Goal: Information Seeking & Learning: Find specific fact

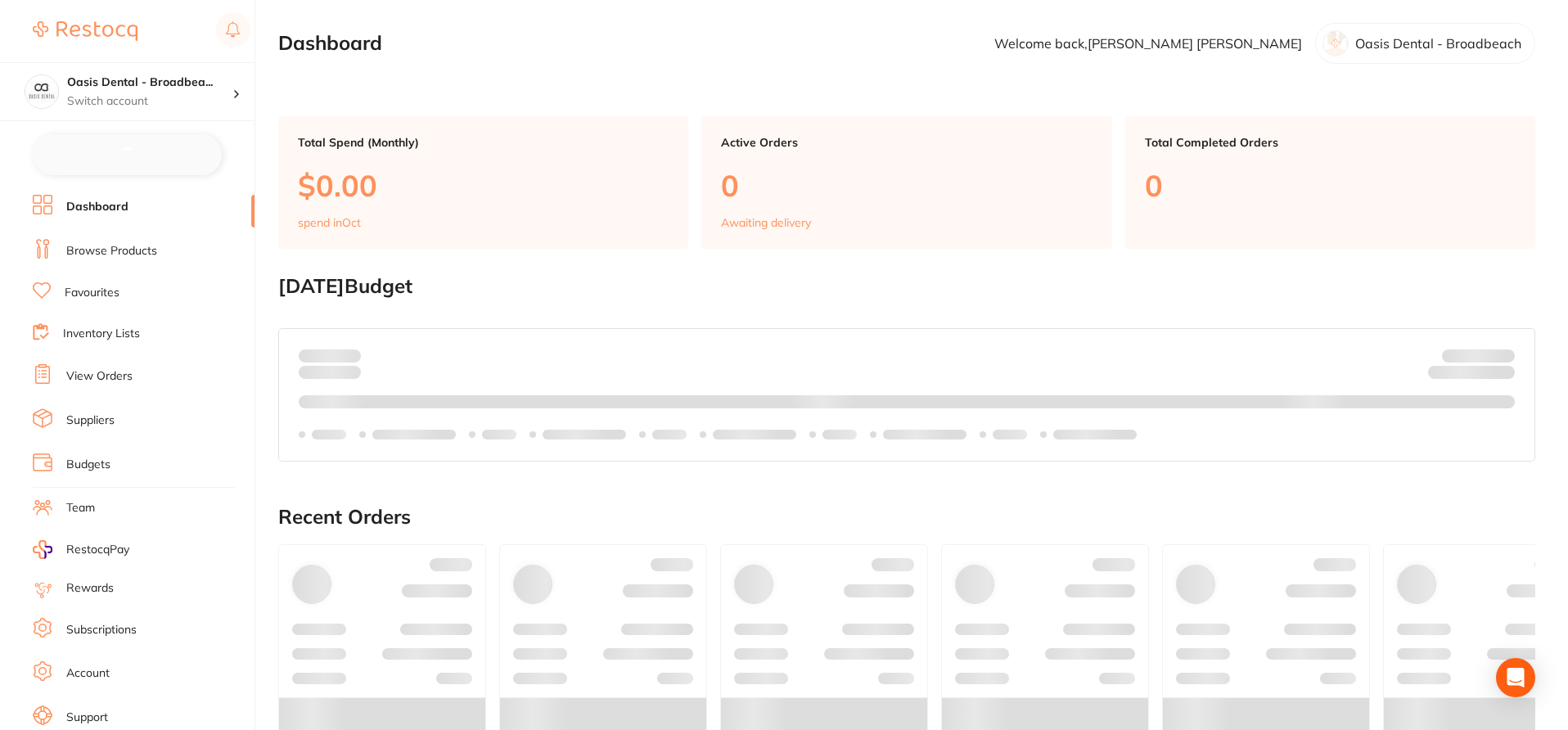
click at [146, 244] on link "Browse Products" at bounding box center [111, 251] width 90 height 17
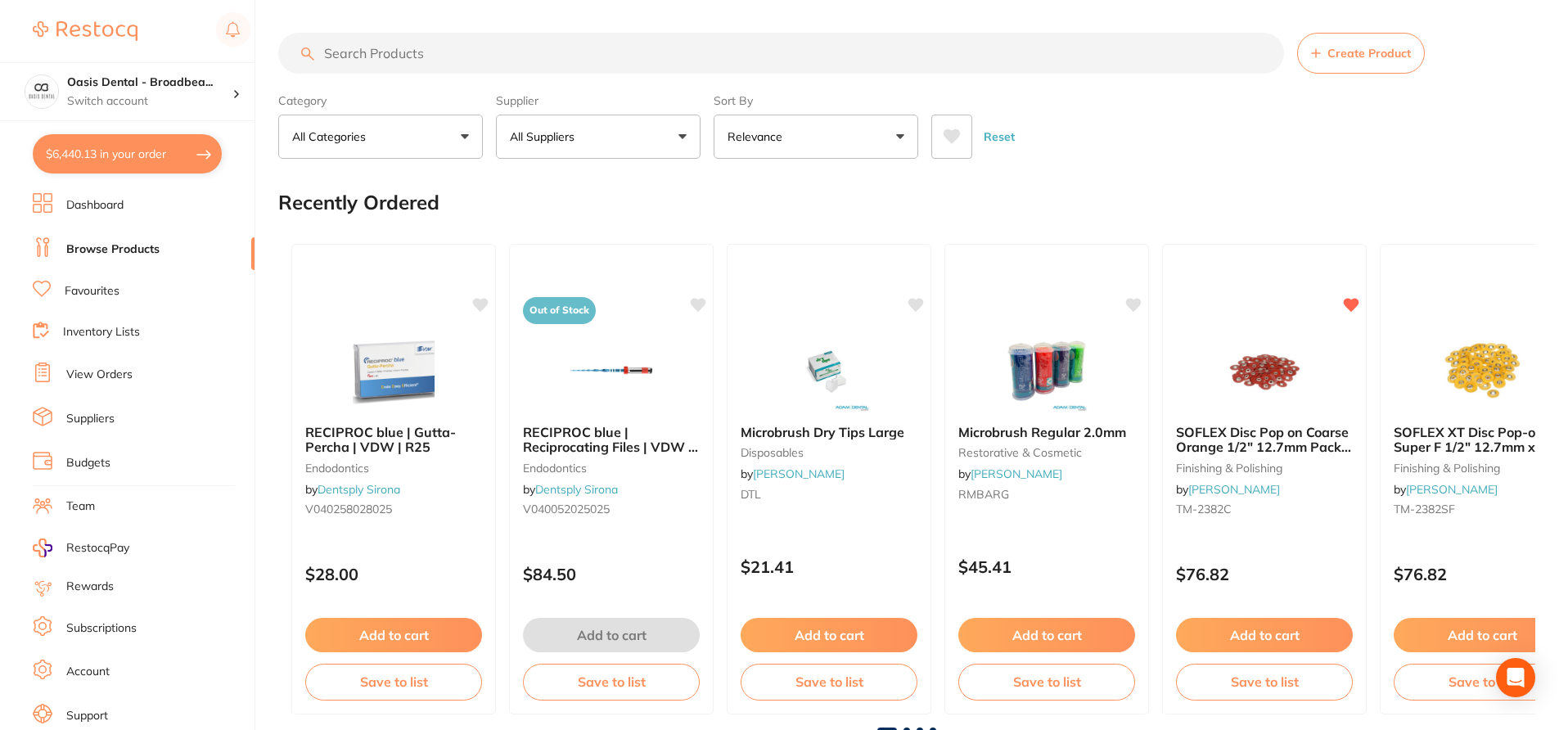
checkbox input "false"
click at [408, 46] on input "search" at bounding box center [781, 53] width 1005 height 41
paste input "MD-PD1201111E-5"
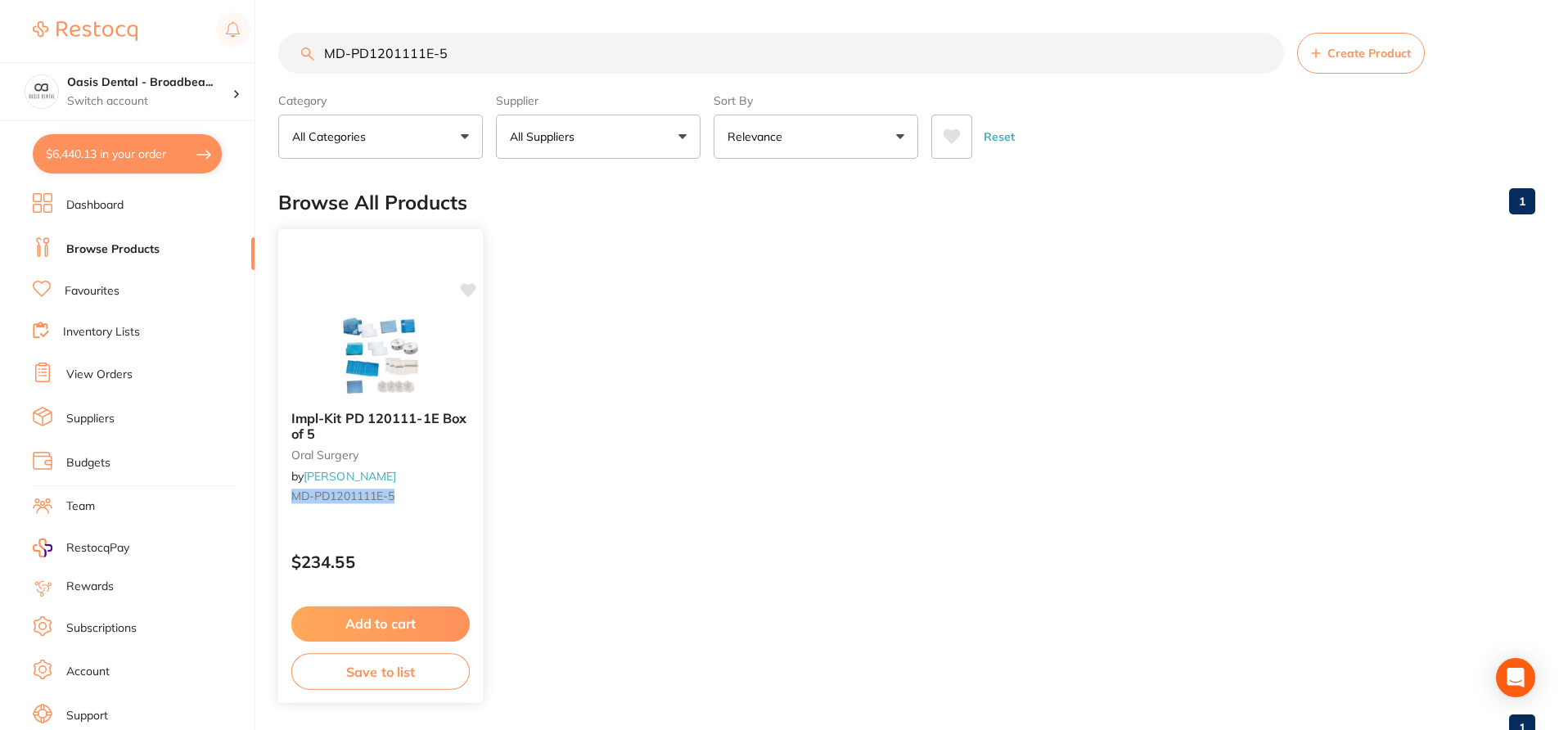
click at [472, 293] on icon at bounding box center [468, 290] width 17 height 17
click at [455, 499] on small "MD-PD1201111E-5" at bounding box center [380, 495] width 178 height 13
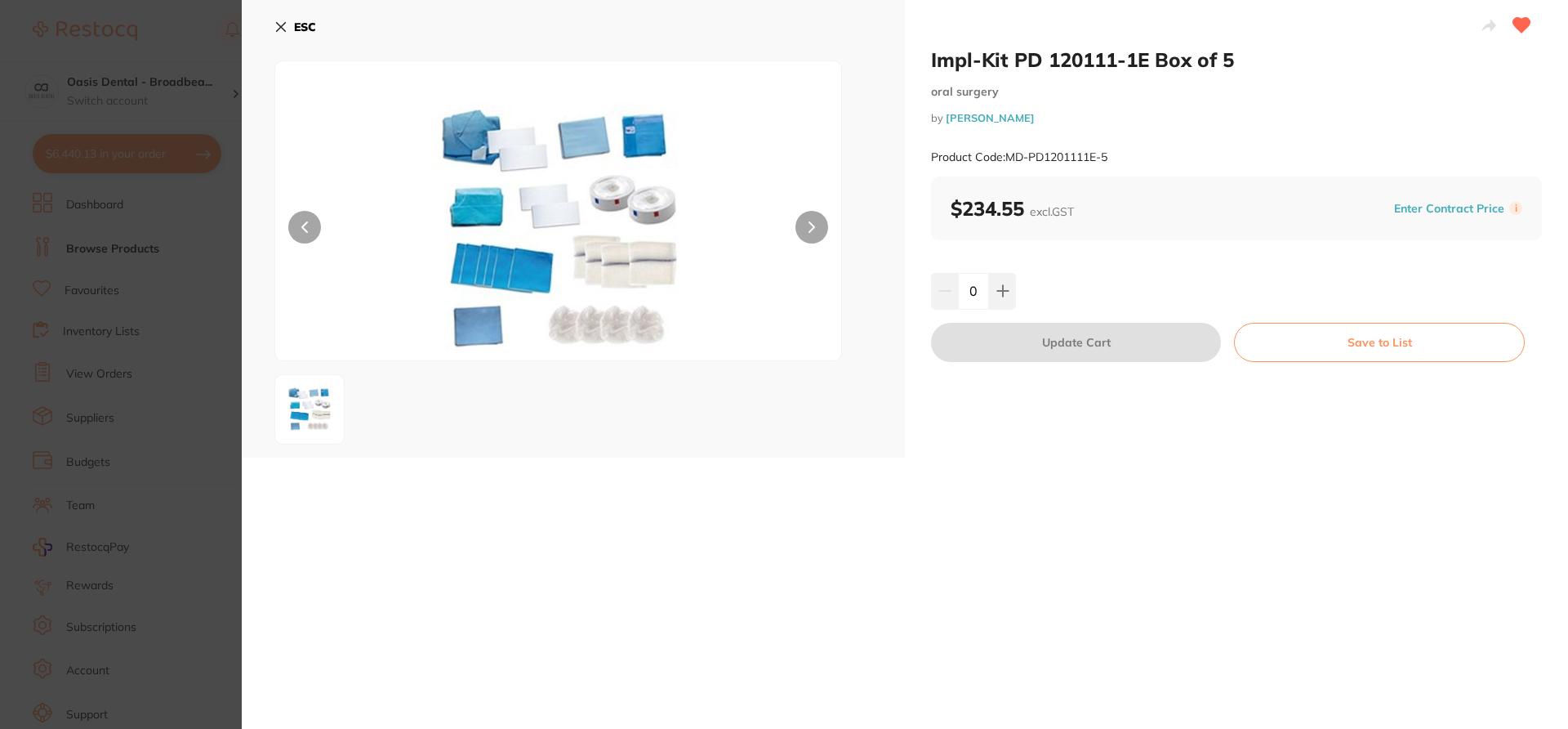
click at [278, 26] on icon at bounding box center [281, 27] width 13 height 13
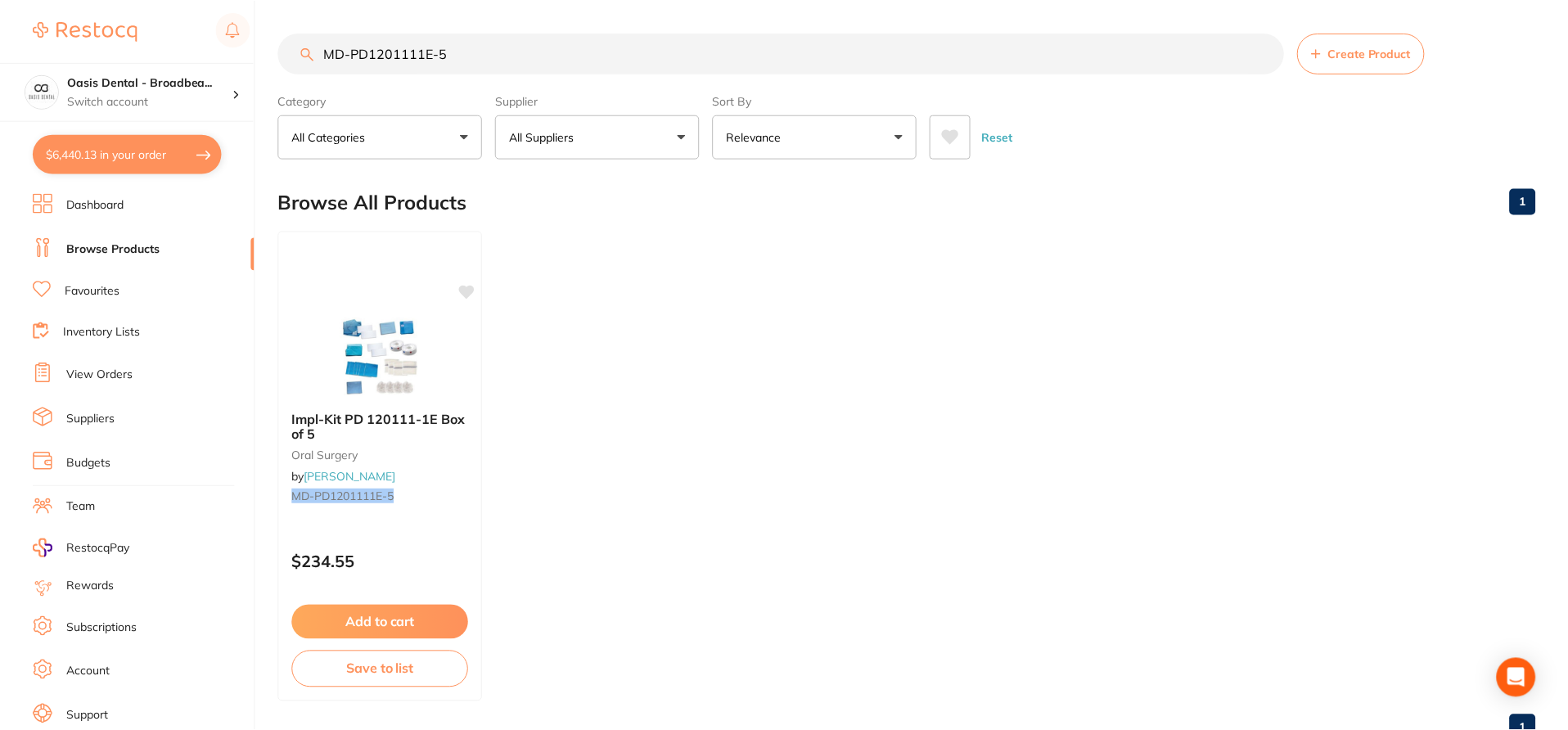
scroll to position [1, 0]
drag, startPoint x: 464, startPoint y: 49, endPoint x: 304, endPoint y: 40, distance: 160.3
click at [304, 40] on input "MD-PD1201111E-5" at bounding box center [781, 52] width 1005 height 41
paste input "2711091B-2"
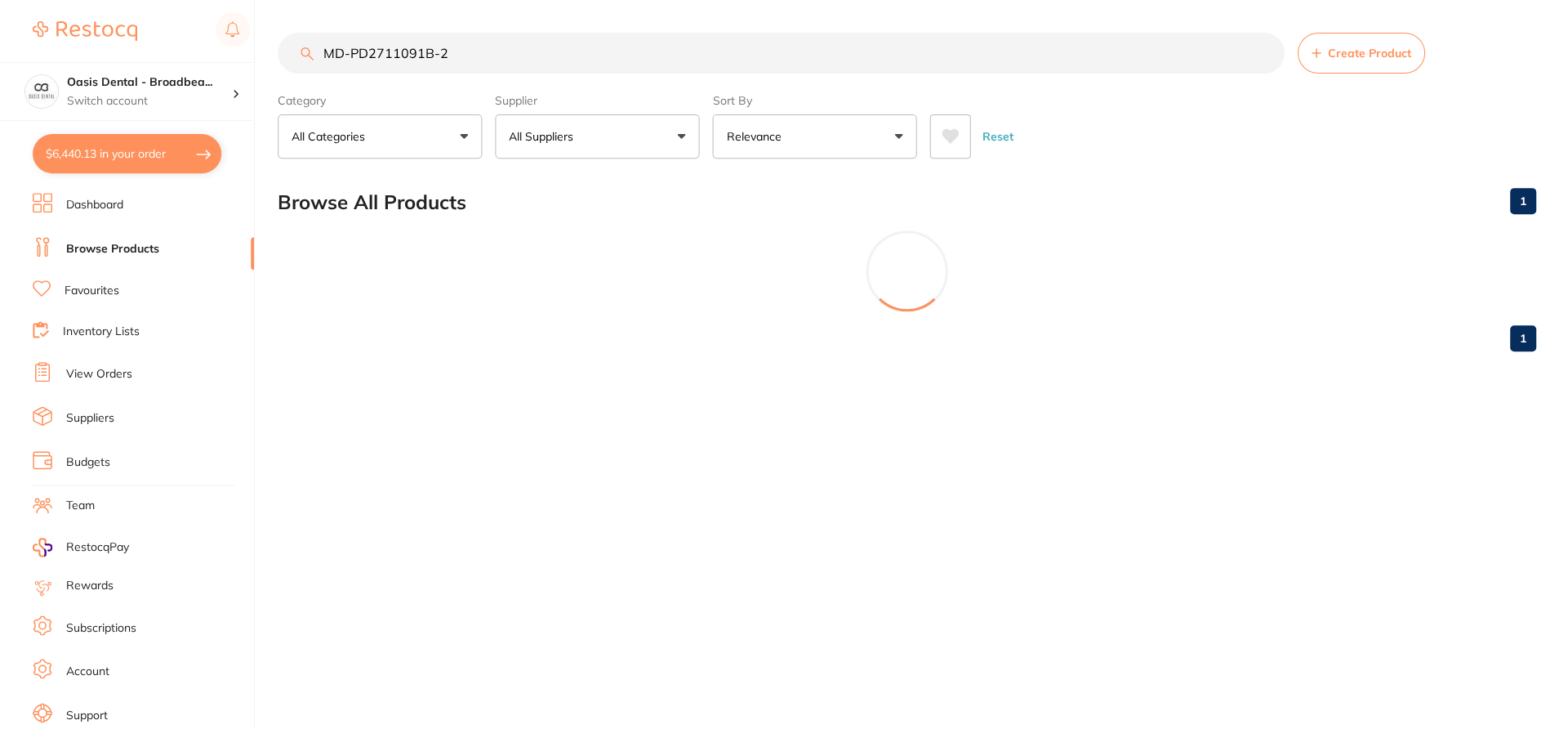
click at [445, 498] on div "MD-PD2711091B-2 Create Product Category All Categories All Categories [MEDICAL_…" at bounding box center [923, 364] width 1290 height 729
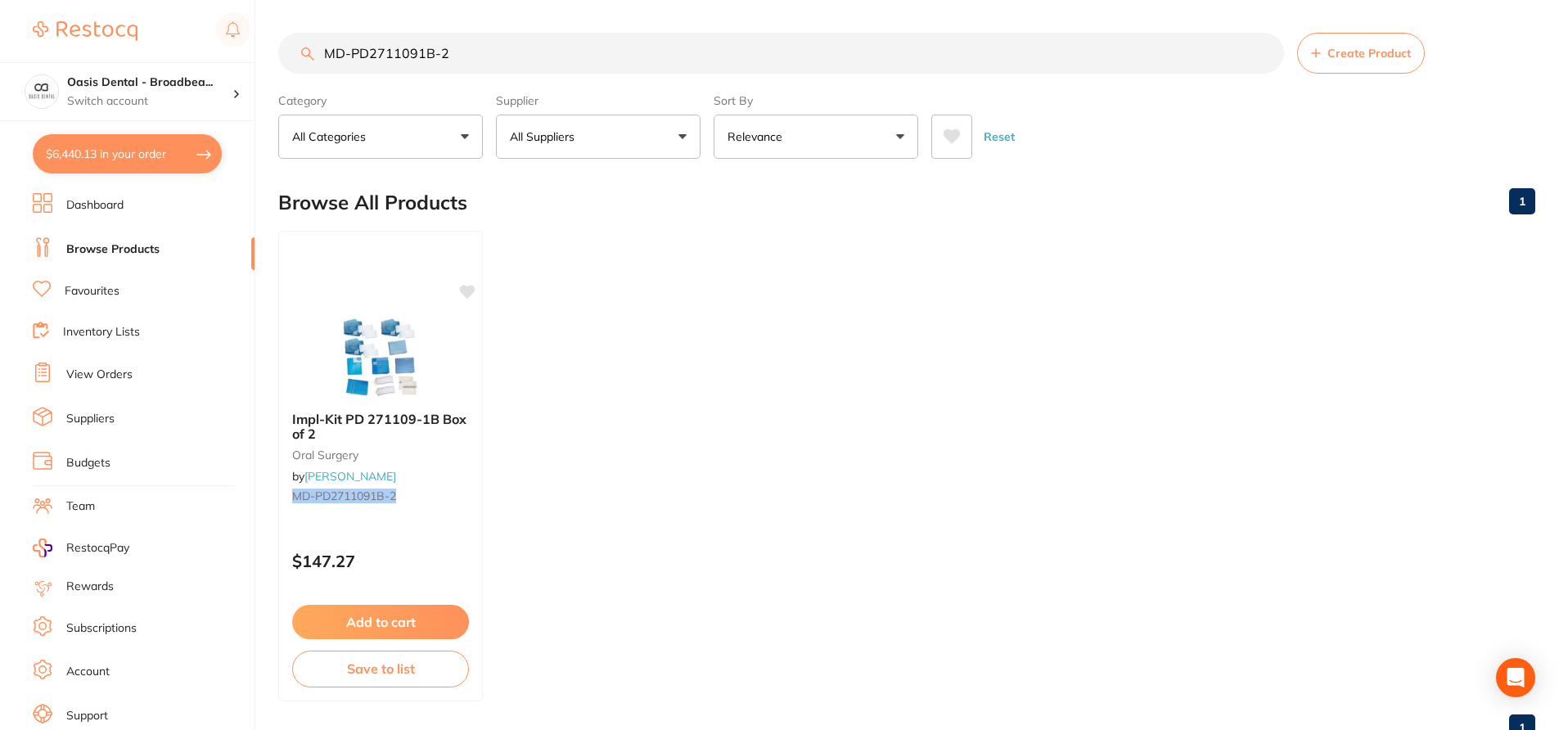
click at [446, 499] on div "MD-PD2711091B-2 Create Product Category All Categories All Categories [MEDICAL_…" at bounding box center [923, 365] width 1290 height 730
click at [446, 499] on small "MD-PD2711091B-2" at bounding box center [381, 495] width 177 height 13
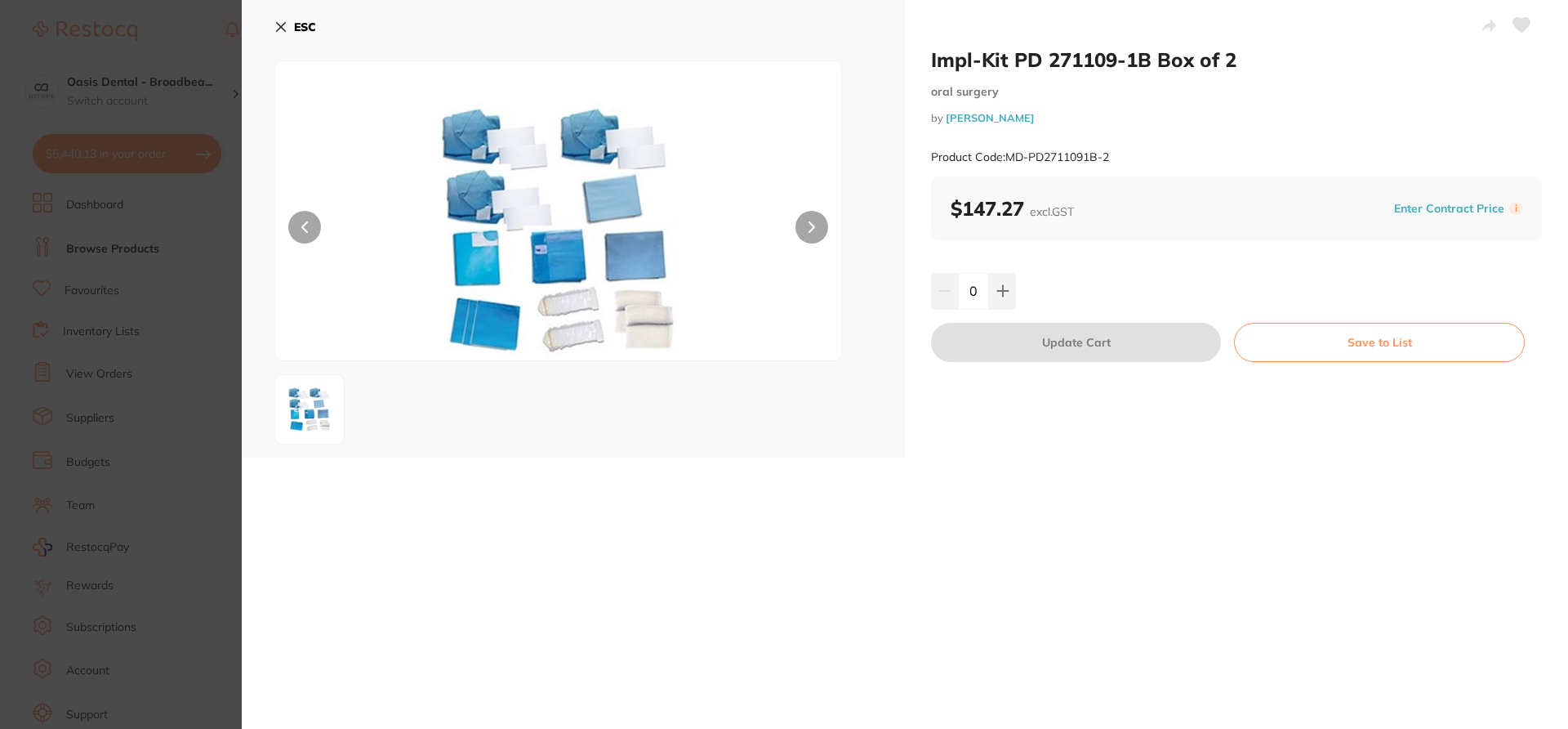
click at [1522, 24] on icon at bounding box center [1521, 25] width 17 height 15
click at [181, 38] on section "Impl-Kit PD 271109-1B Box of 2 [MEDICAL_DATA] by [PERSON_NAME] Product Code: MD…" at bounding box center [784, 364] width 1568 height 729
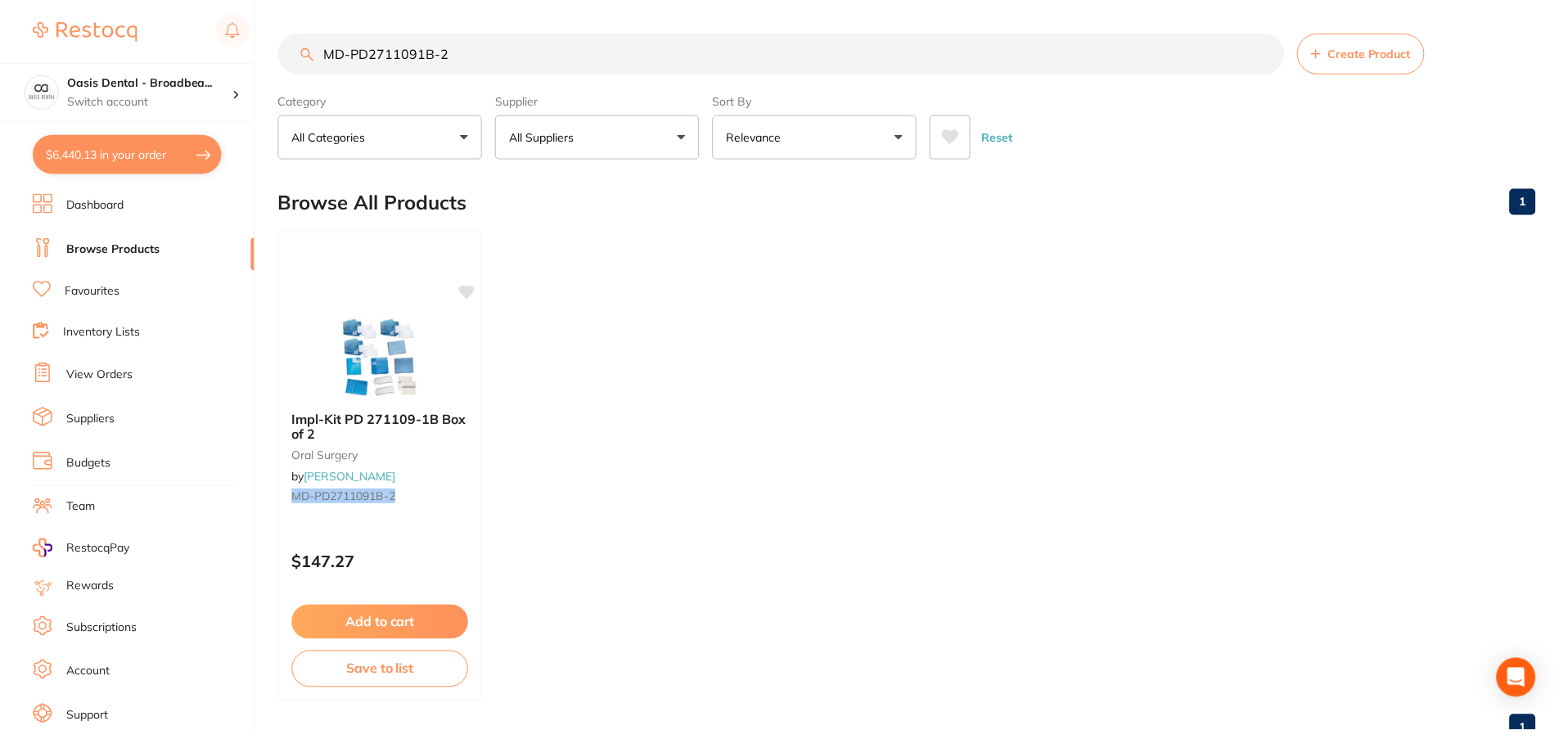
scroll to position [1, 0]
drag, startPoint x: 445, startPoint y: 47, endPoint x: 305, endPoint y: 47, distance: 140.0
click at [305, 47] on div "MD-PD2711091B-2 Create Product" at bounding box center [907, 52] width 1257 height 41
paste input "GC-5100594"
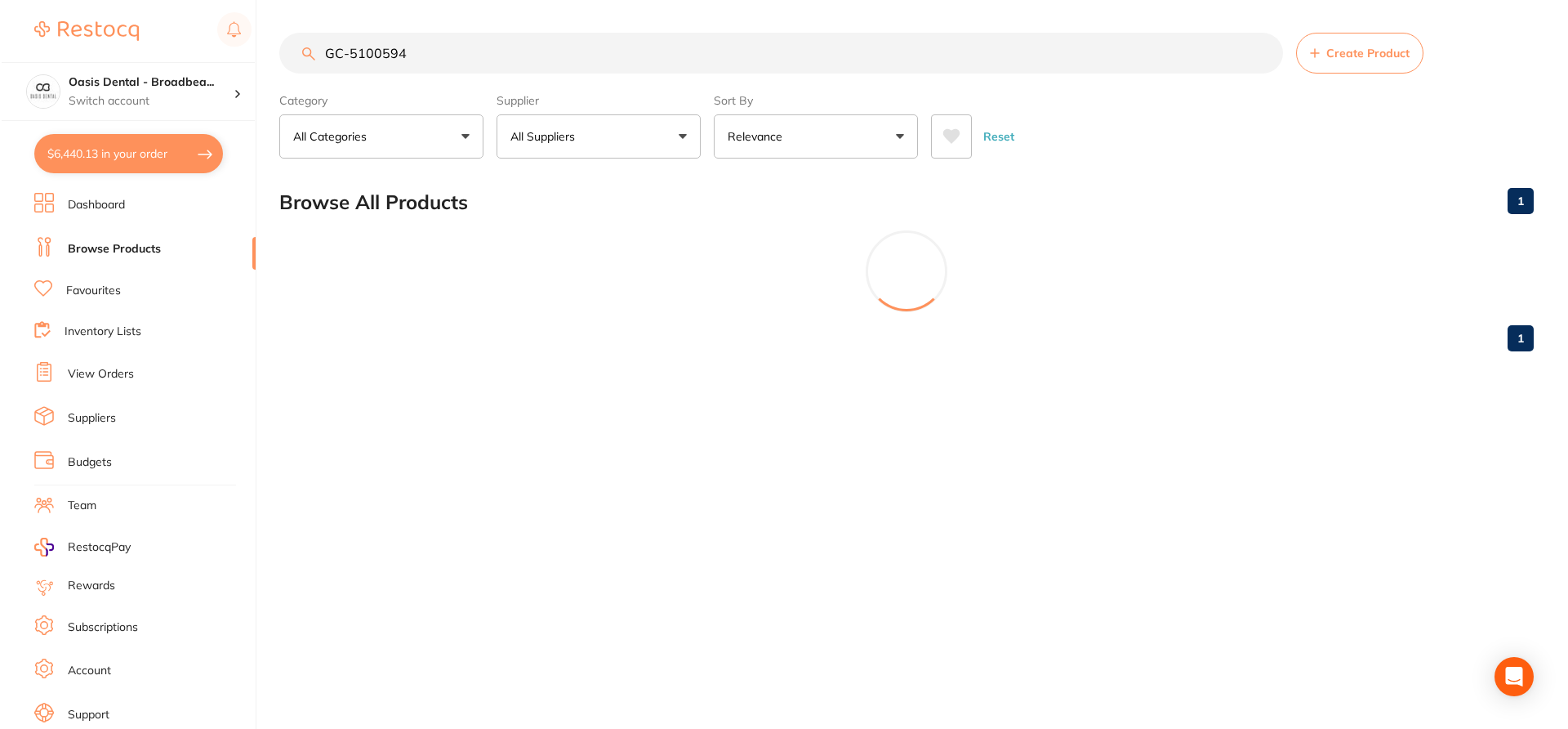
scroll to position [0, 0]
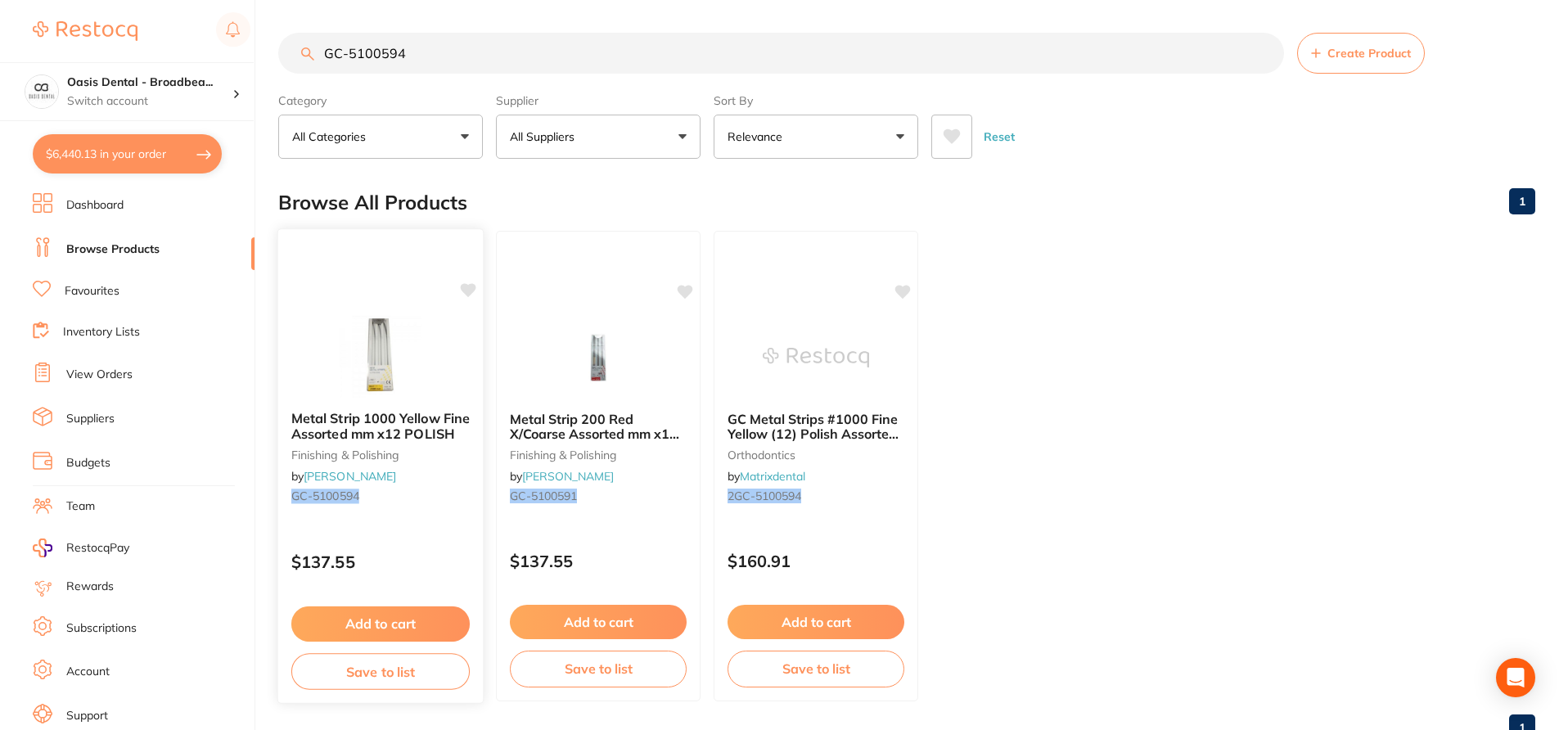
click at [470, 294] on icon at bounding box center [468, 290] width 16 height 14
click at [456, 360] on div at bounding box center [381, 356] width 205 height 83
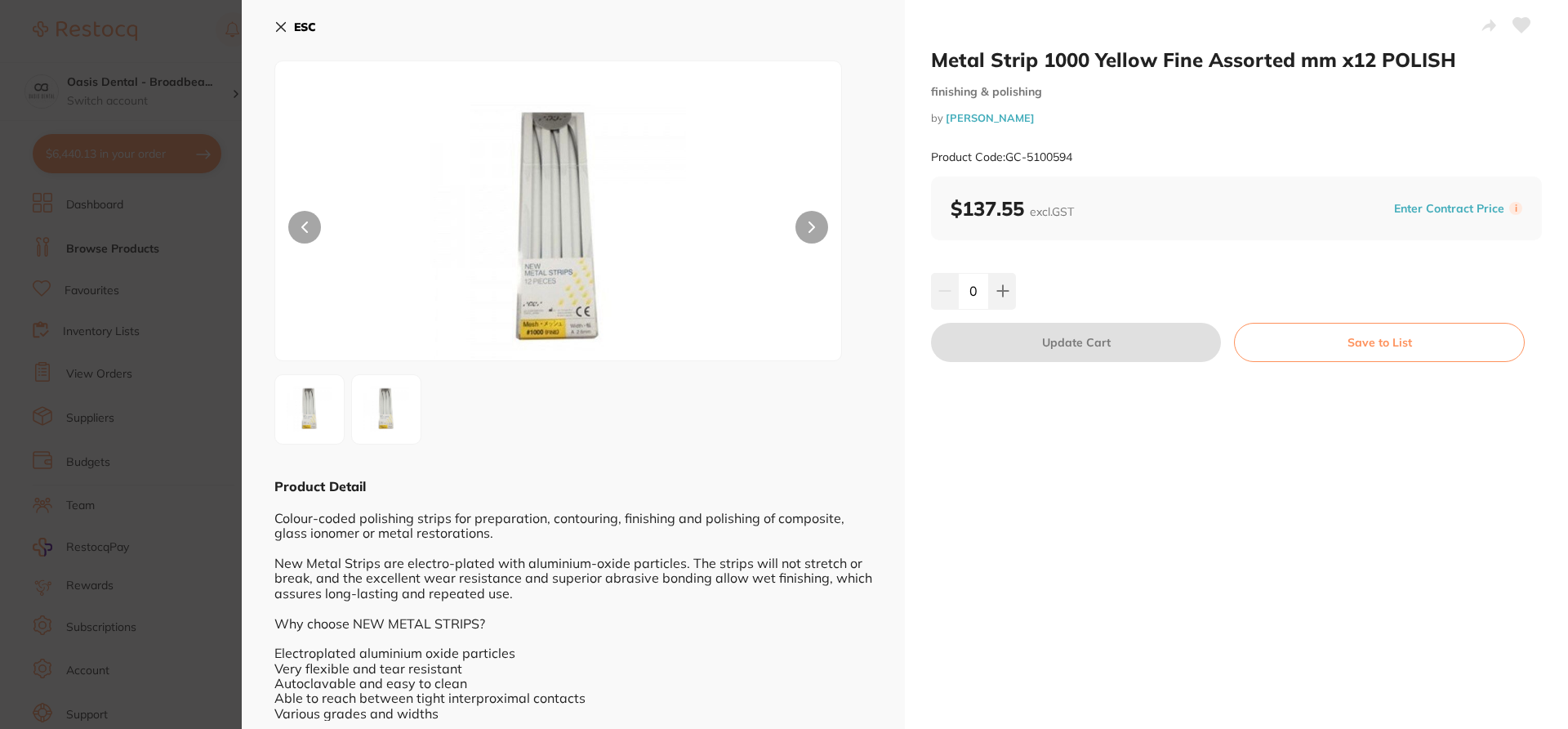
click at [1521, 31] on icon at bounding box center [1521, 25] width 17 height 15
click at [280, 25] on icon at bounding box center [281, 27] width 13 height 13
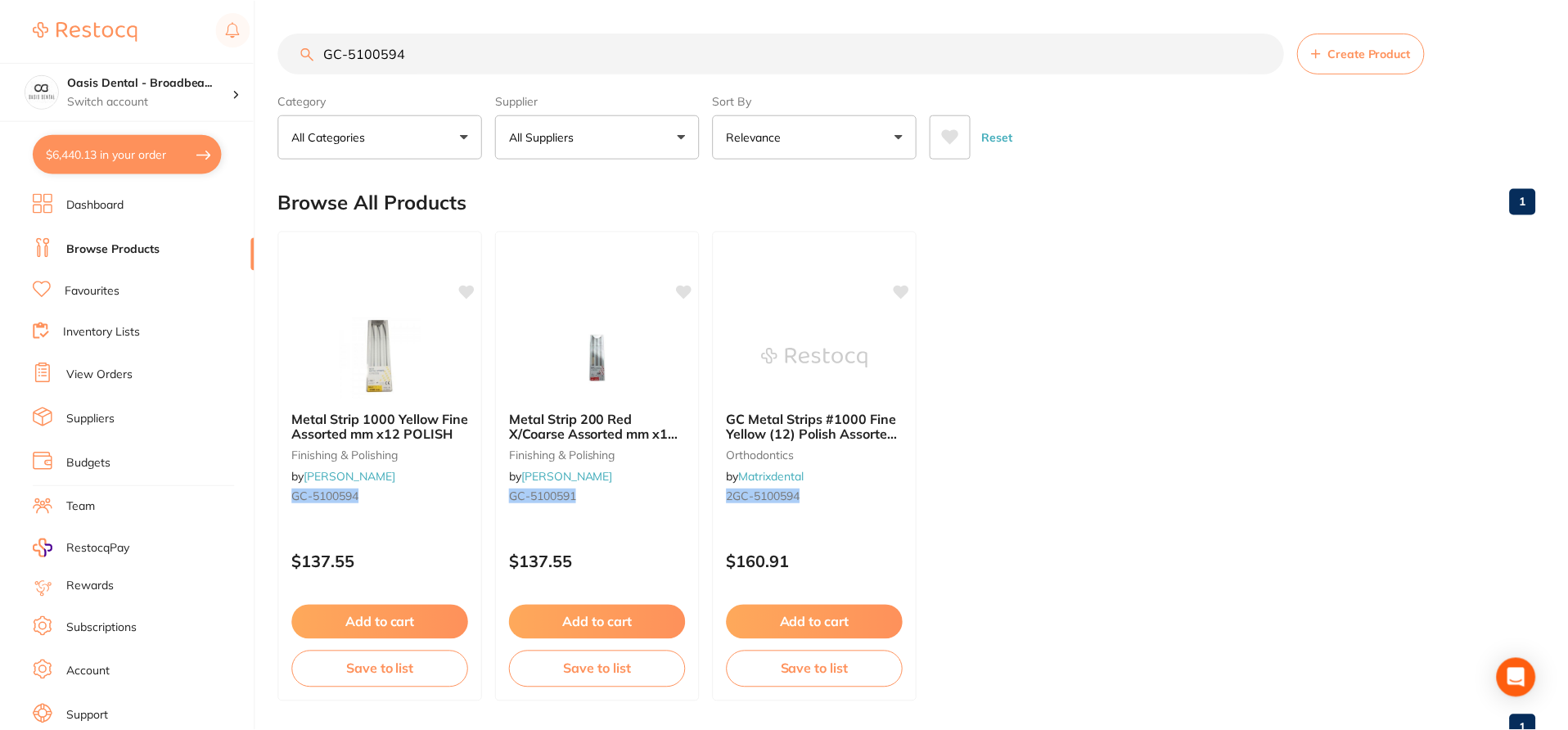
scroll to position [1, 0]
drag, startPoint x: 421, startPoint y: 55, endPoint x: 302, endPoint y: 51, distance: 119.1
click at [302, 51] on div "GC-5100594 Create Product" at bounding box center [907, 52] width 1257 height 41
paste input "1-012937"
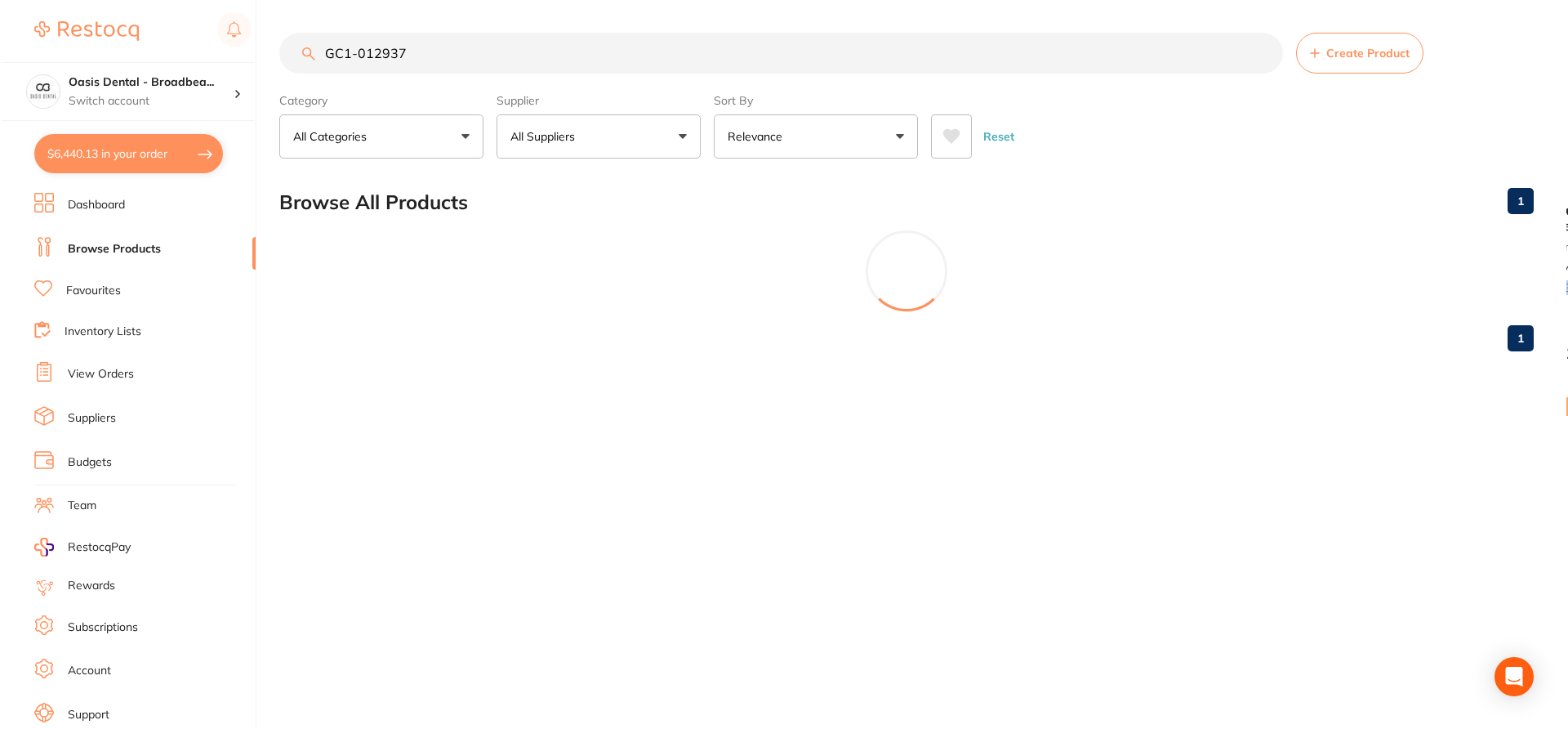
scroll to position [0, 0]
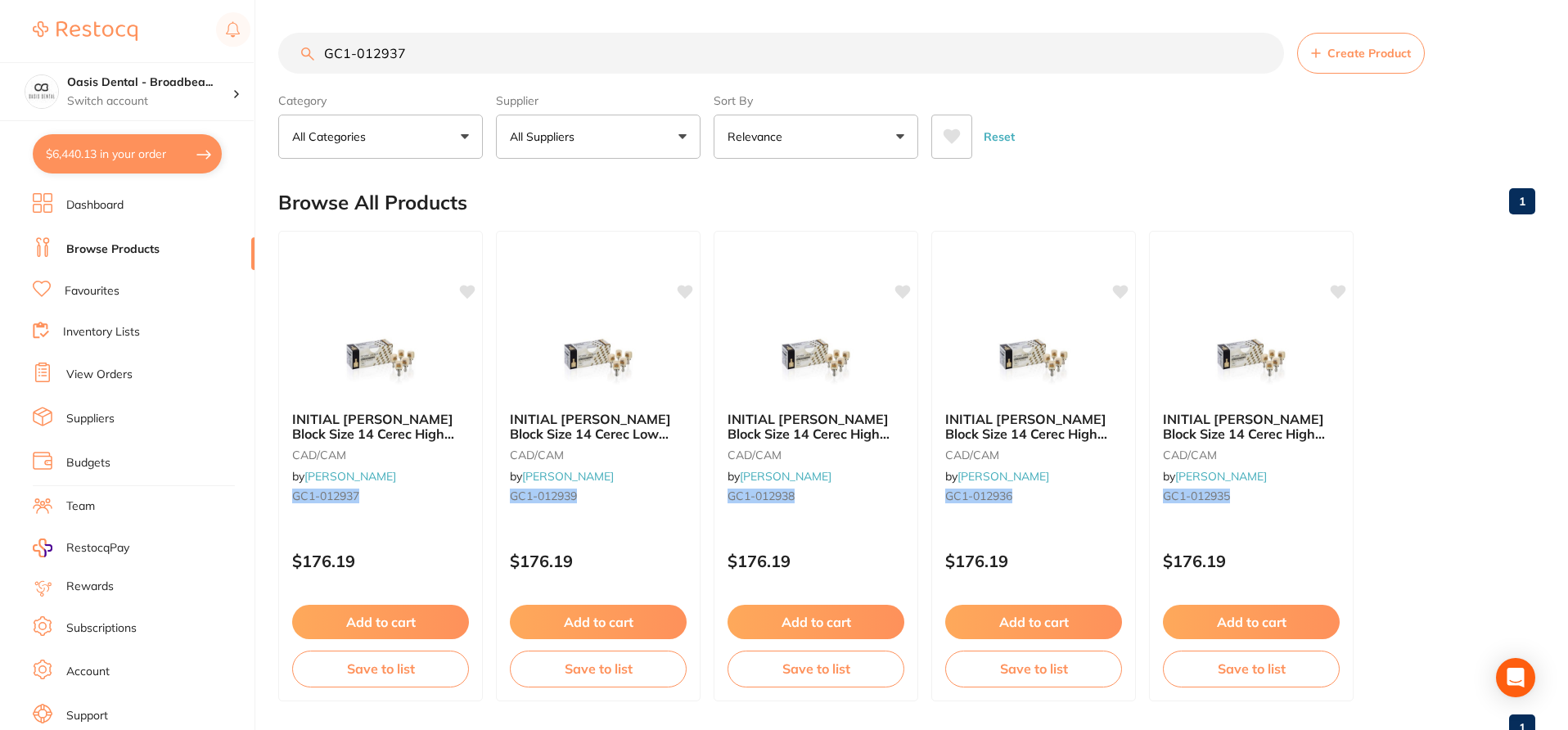
click at [450, 458] on small "CAD/CAM" at bounding box center [381, 455] width 177 height 13
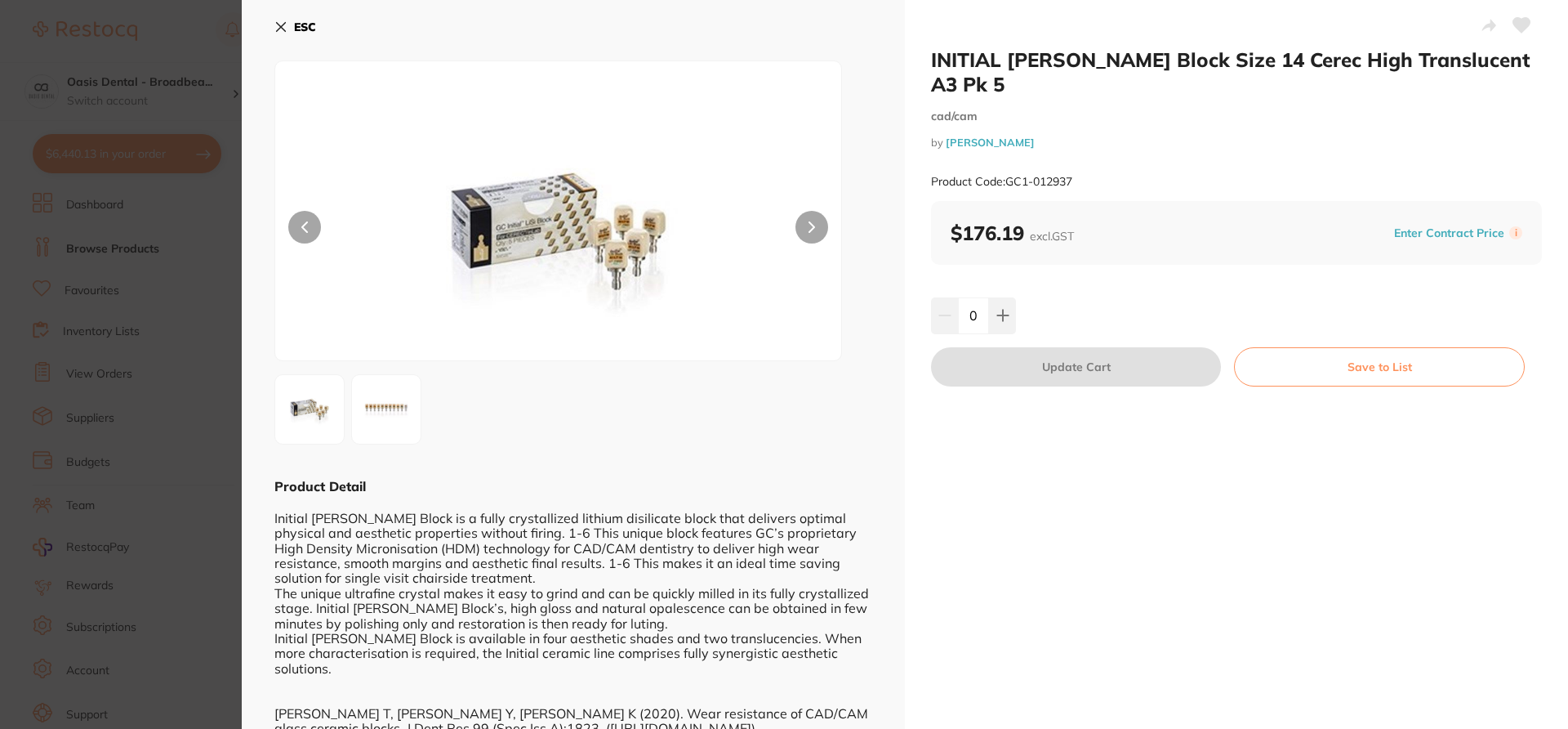
click at [1518, 28] on icon at bounding box center [1521, 25] width 17 height 15
click at [278, 23] on icon at bounding box center [281, 27] width 9 height 9
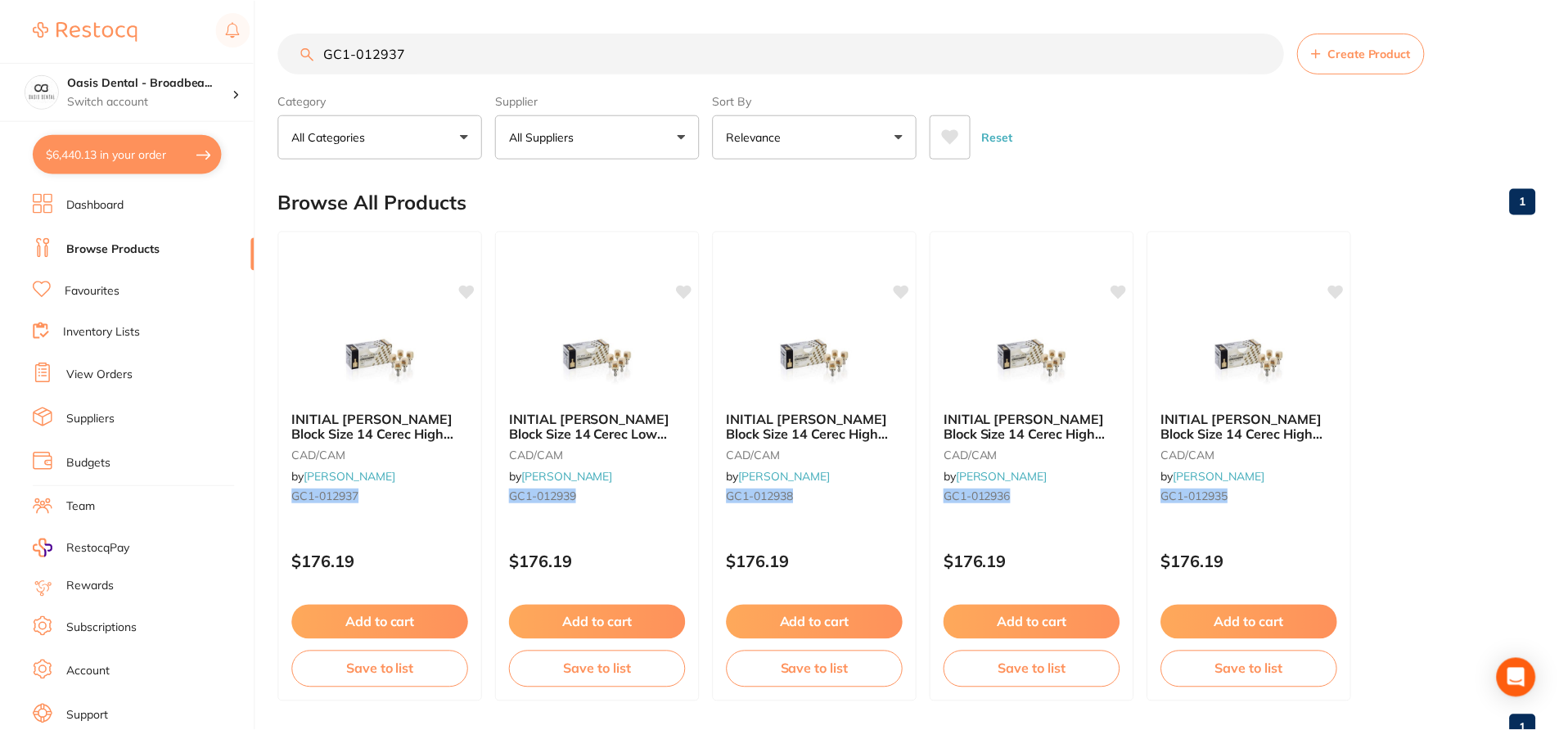
scroll to position [1, 0]
drag, startPoint x: 413, startPoint y: 57, endPoint x: 305, endPoint y: 46, distance: 108.6
click at [305, 46] on div "GC1-012937 Create Product" at bounding box center [907, 52] width 1257 height 41
paste input "6"
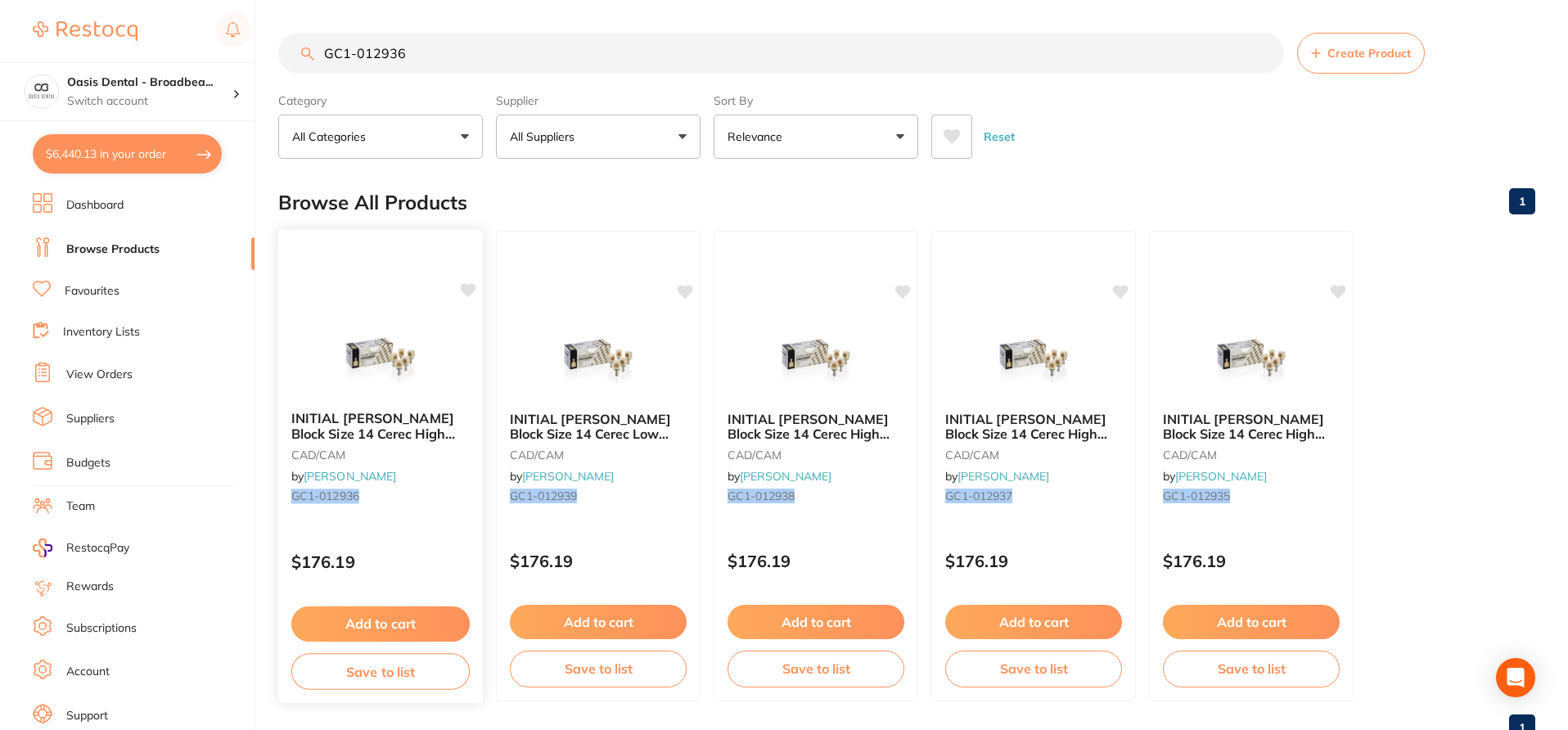
click at [458, 515] on div "INITIAL [PERSON_NAME] Block Size 14 Cerec High Translucent A2 Pk 5 CAD/CAM by […" at bounding box center [381, 459] width 205 height 125
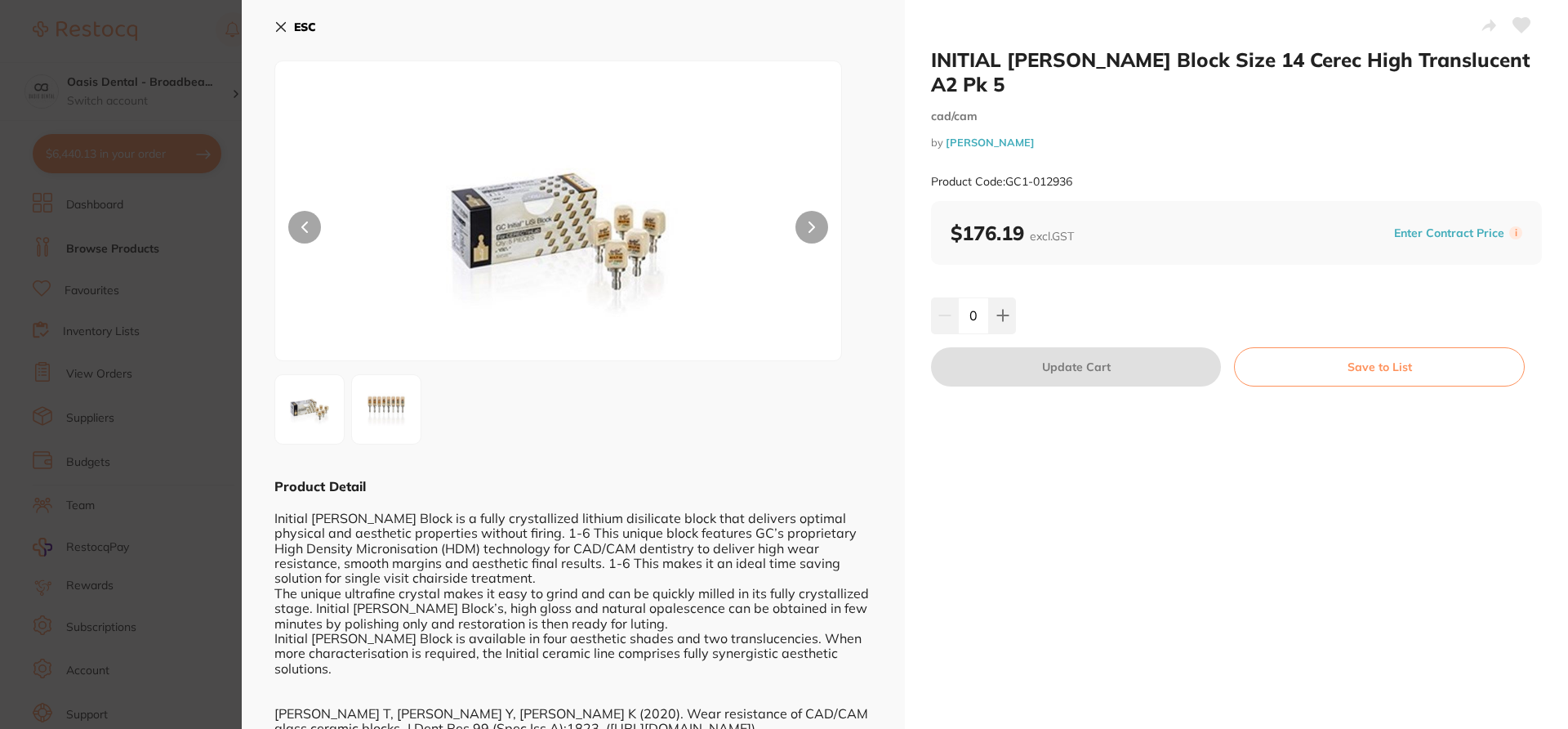
click at [1521, 30] on icon at bounding box center [1521, 25] width 17 height 15
click at [201, 41] on section "INITIAL [PERSON_NAME] Block Size 14 Cerec High Translucent A2 Pk 5 cad/cam by […" at bounding box center [784, 364] width 1568 height 729
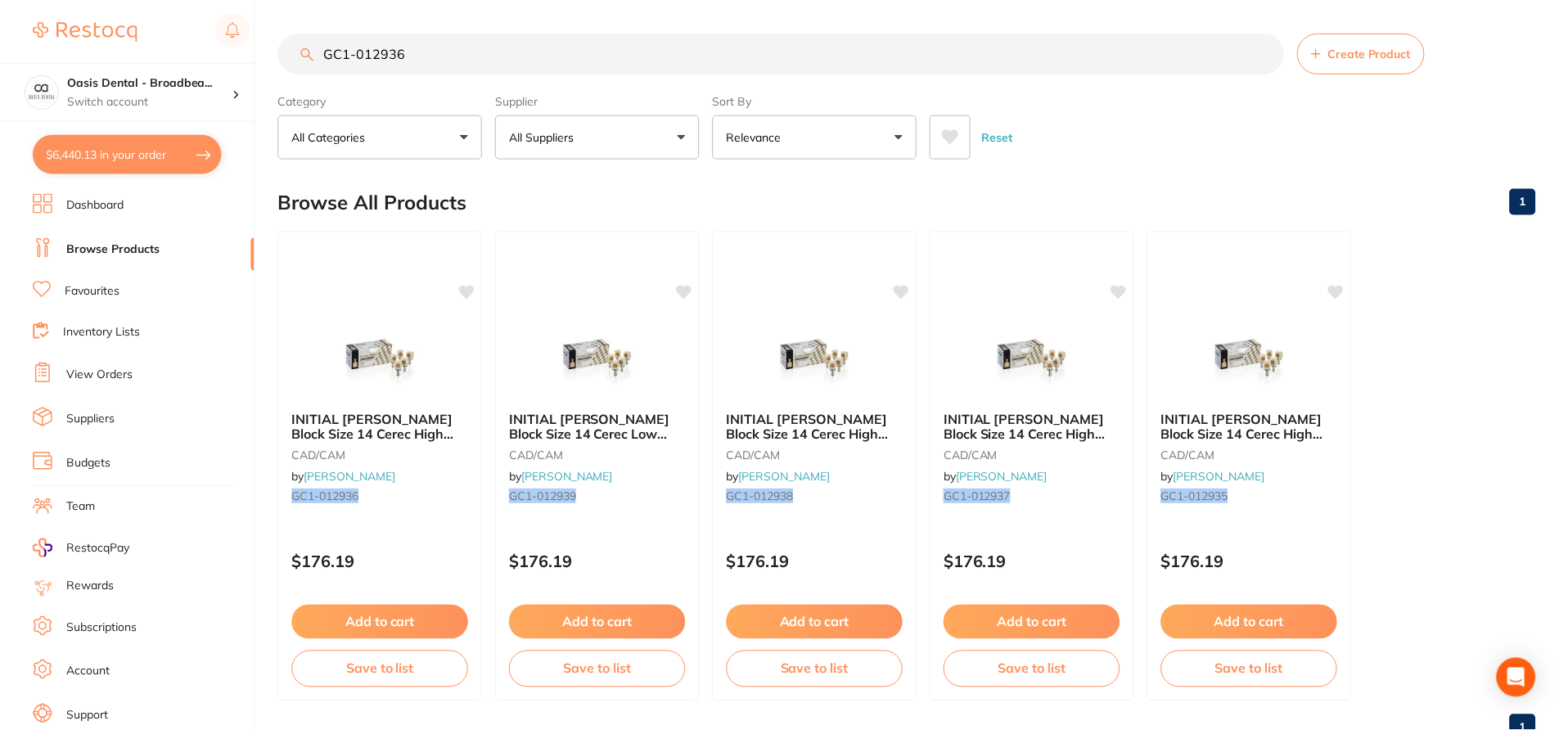
scroll to position [1, 0]
drag, startPoint x: 419, startPoint y: 48, endPoint x: 278, endPoint y: 44, distance: 141.1
click at [279, 44] on input "GC1-012936" at bounding box center [781, 52] width 1005 height 41
paste input "5"
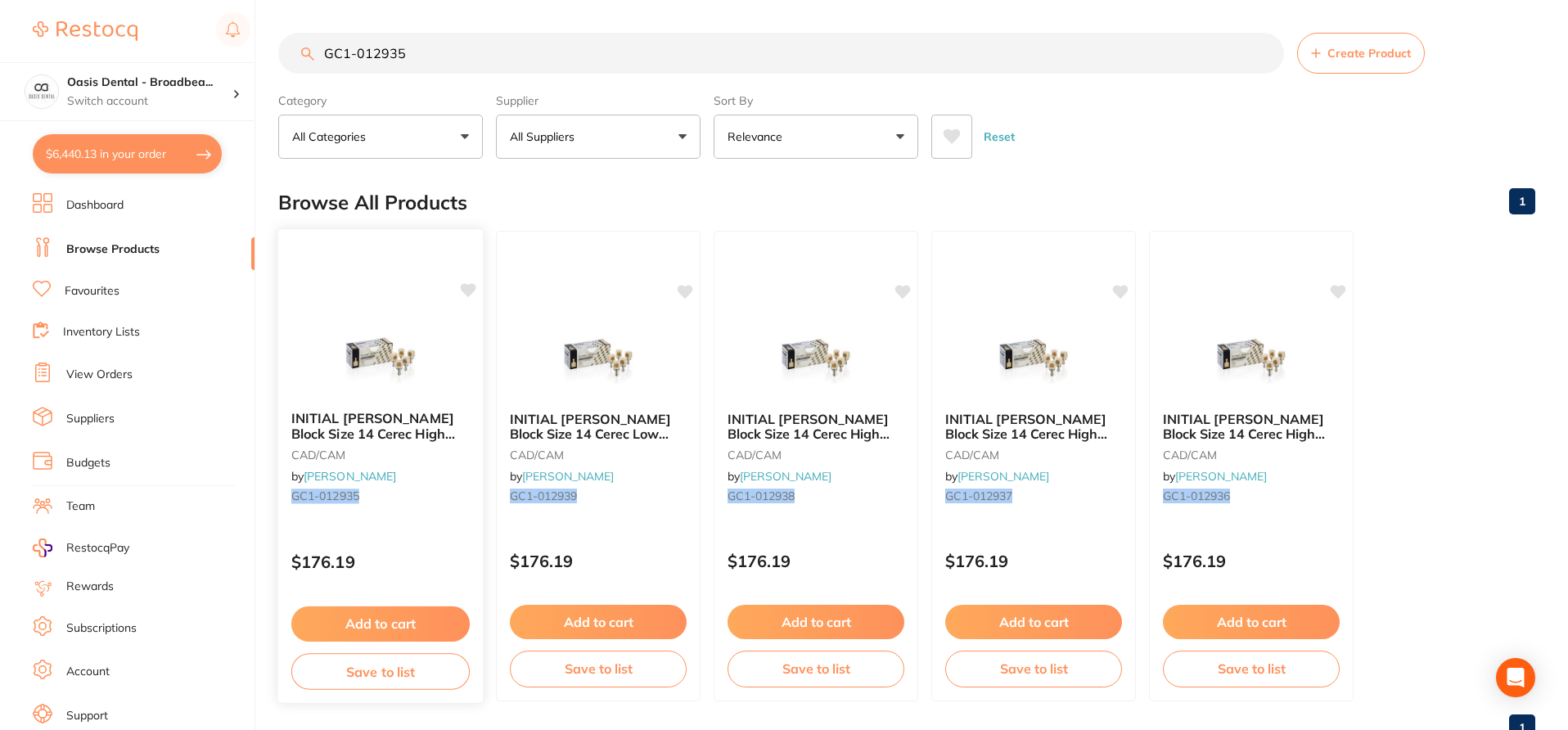
click at [462, 399] on div "INITIAL [PERSON_NAME] Block Size 14 Cerec High Translucent A1 Pk 5 CAD/CAM by […" at bounding box center [381, 459] width 205 height 125
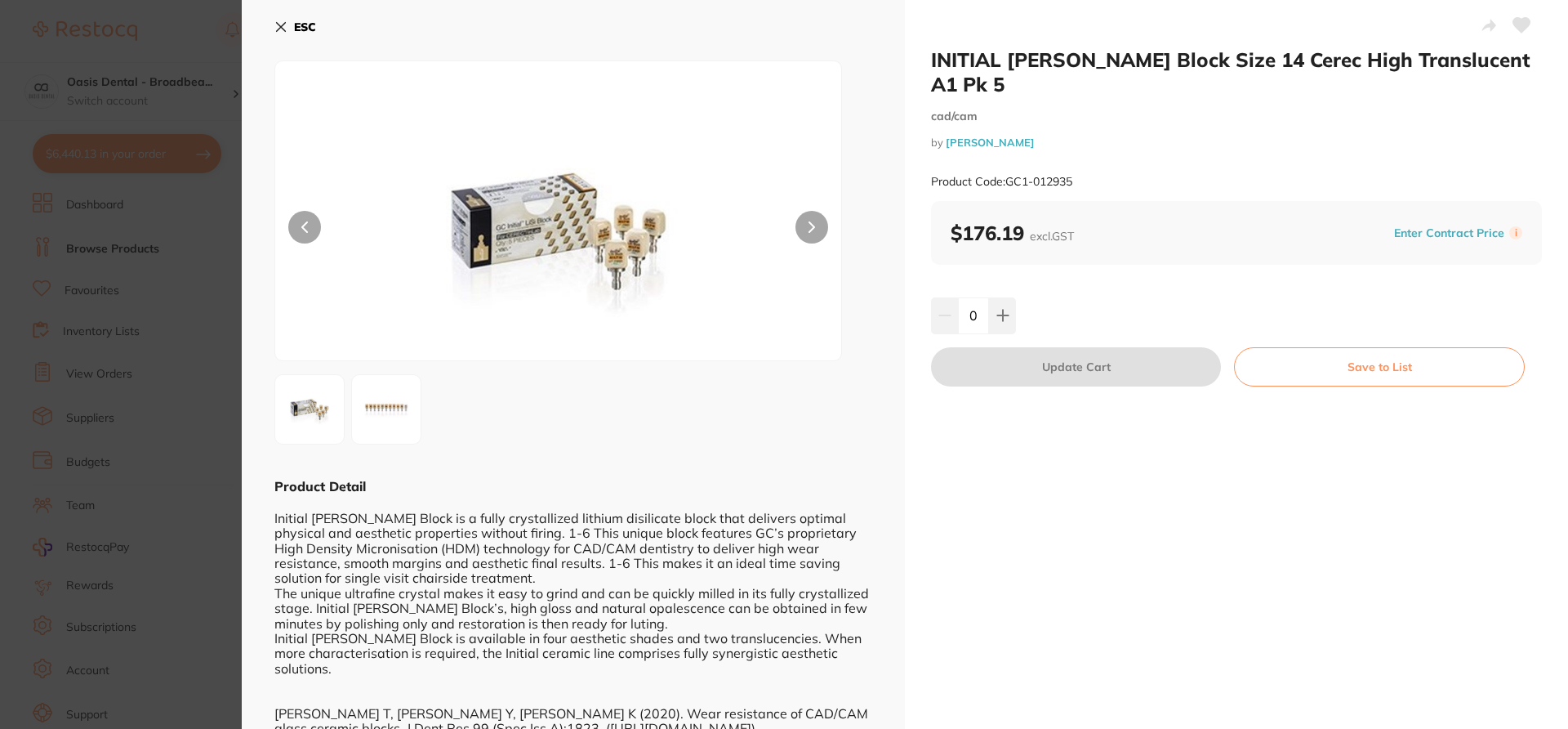
click at [1518, 28] on icon at bounding box center [1521, 25] width 17 height 15
click at [196, 42] on section "INITIAL [PERSON_NAME] Block Size 14 Cerec High Translucent A1 Pk 5 cad/cam by […" at bounding box center [784, 364] width 1568 height 729
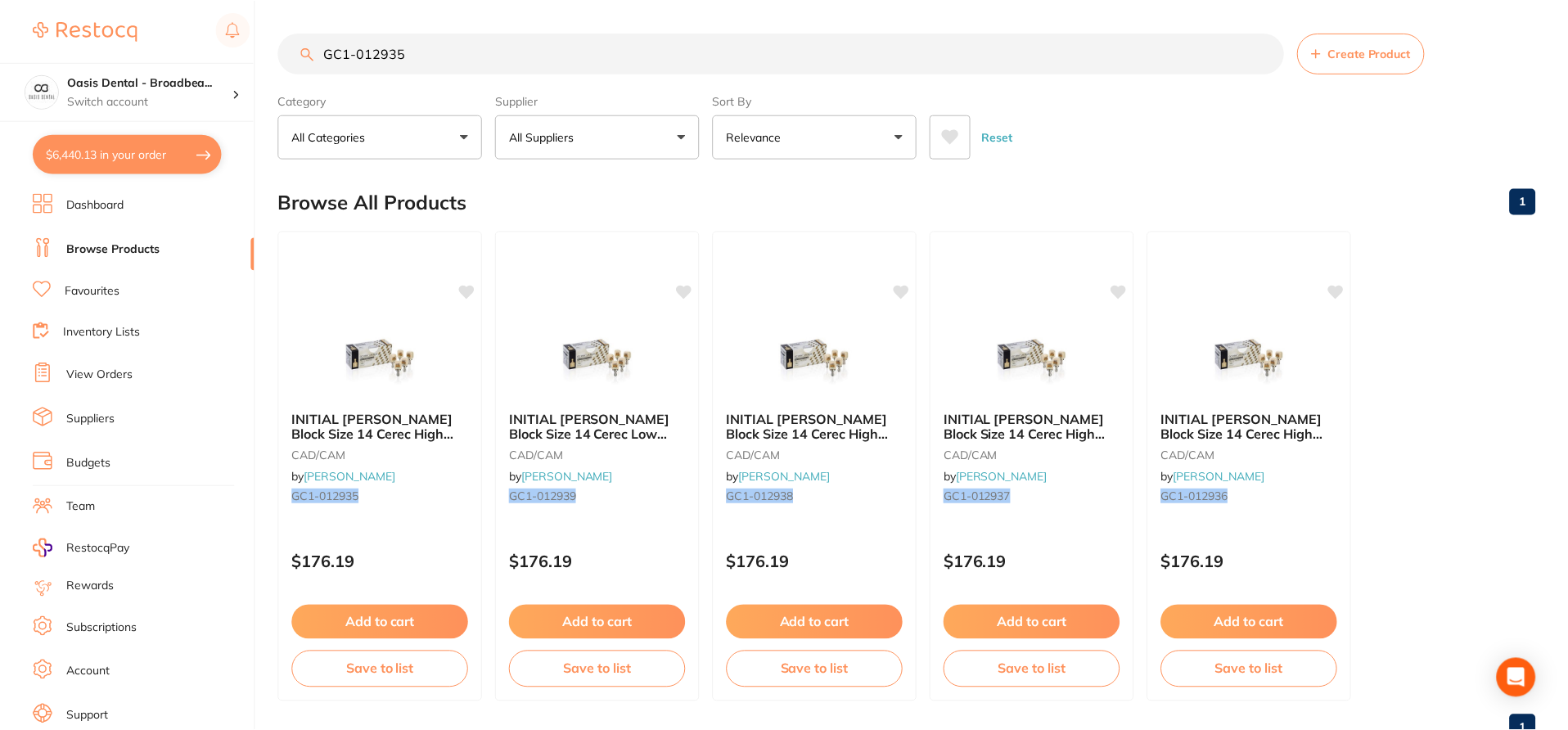
scroll to position [1, 0]
drag, startPoint x: 426, startPoint y: 62, endPoint x: 308, endPoint y: 55, distance: 118.2
click at [308, 55] on div "GC1-012935 Create Product" at bounding box center [907, 52] width 1257 height 41
paste input "41"
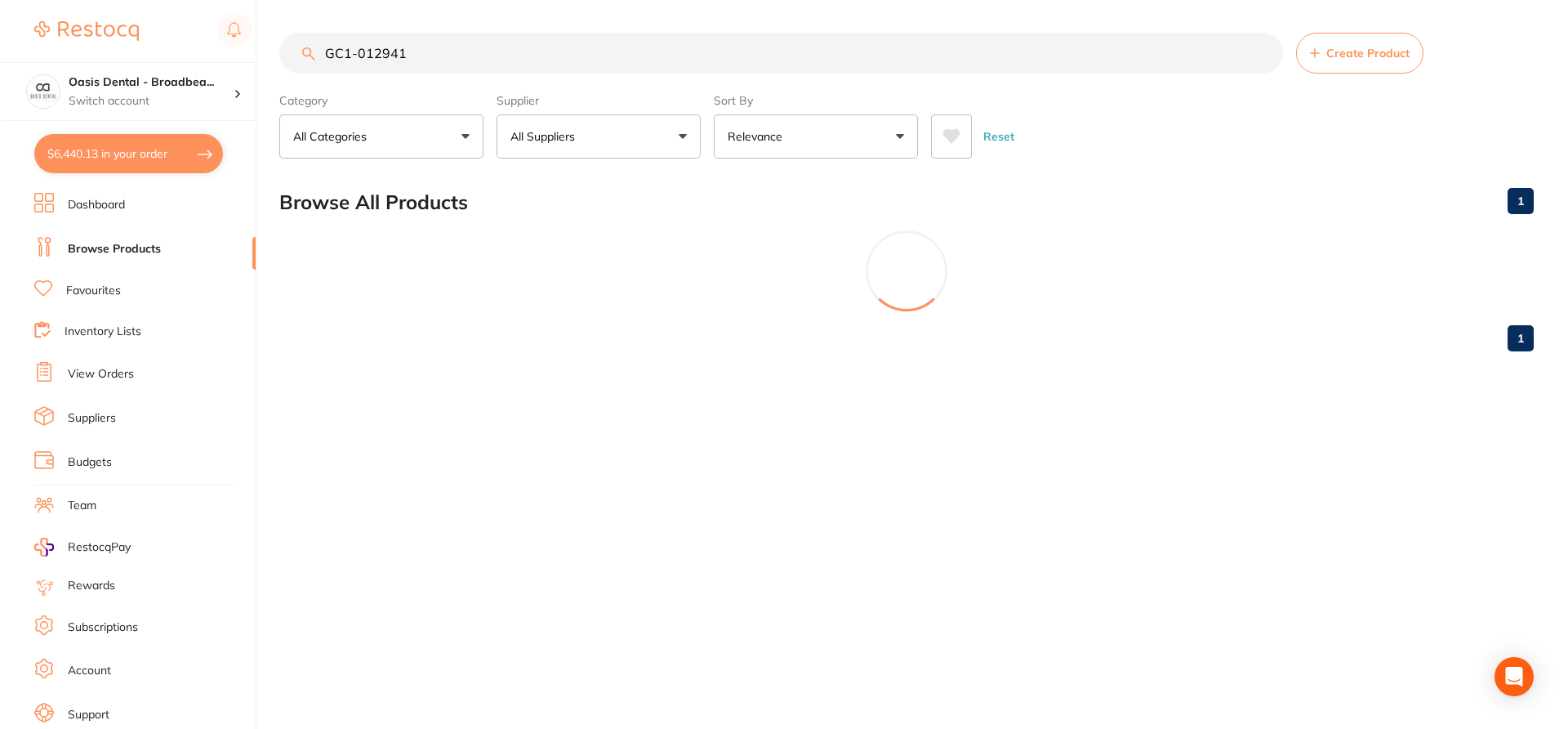
scroll to position [0, 0]
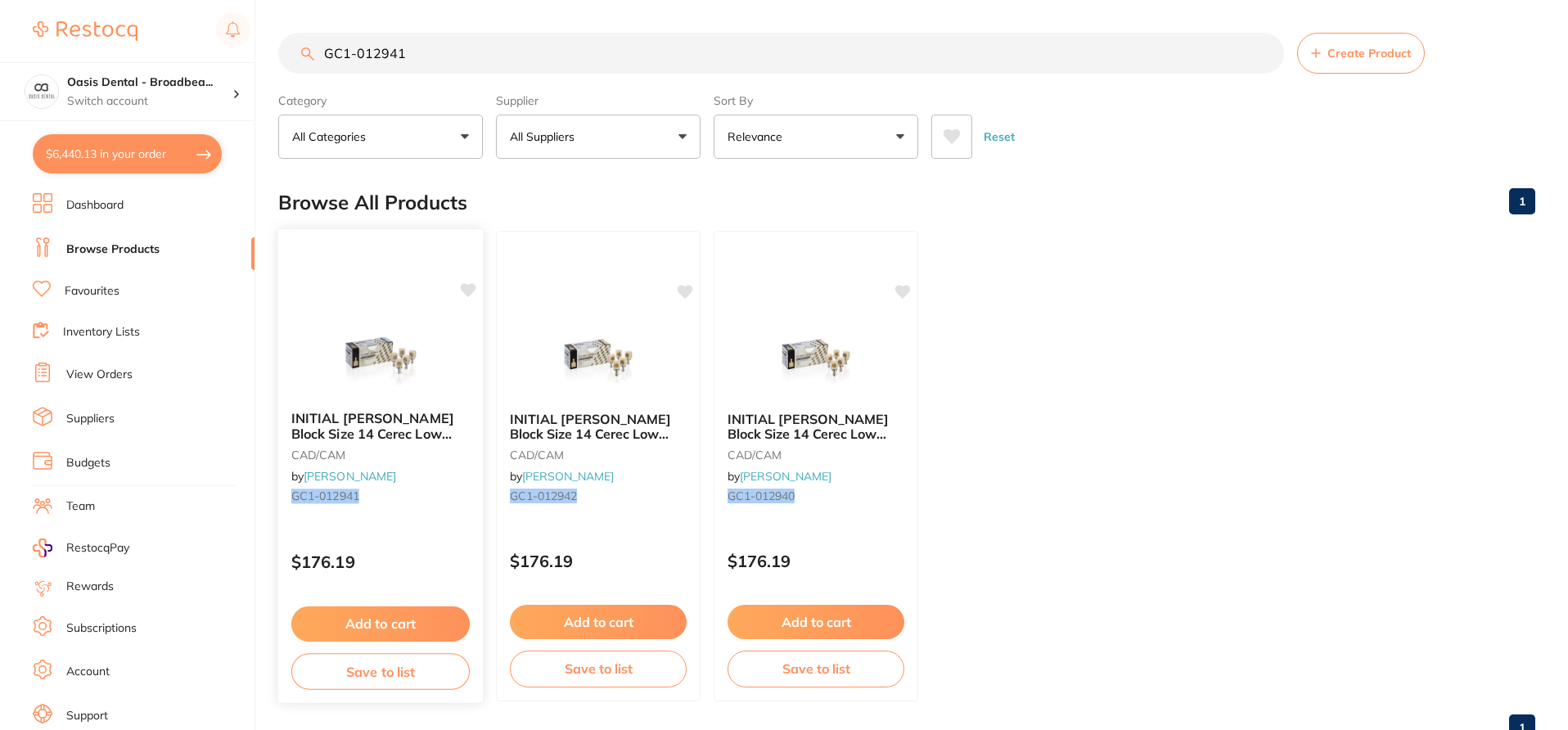
click at [444, 526] on div "INITIAL [PERSON_NAME] Block Size 14 Cerec Low Translucent A3 Pk 5 CAD/CAM by [P…" at bounding box center [381, 465] width 207 height 475
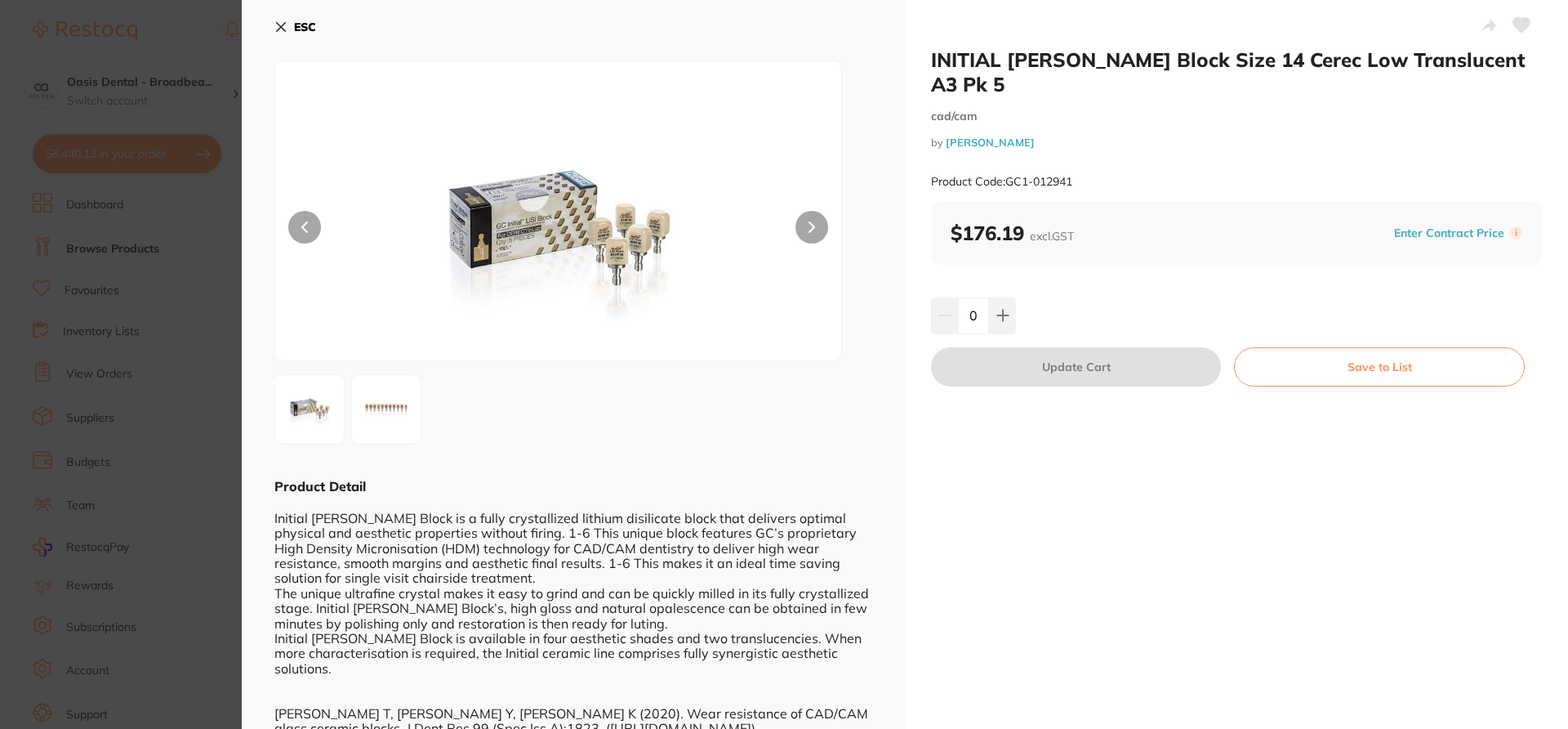
click at [1516, 30] on icon at bounding box center [1521, 25] width 17 height 15
click at [200, 27] on section "INITIAL [PERSON_NAME] Block Size 14 Cerec Low Translucent A3 Pk 5 cad/cam by [P…" at bounding box center [784, 364] width 1568 height 729
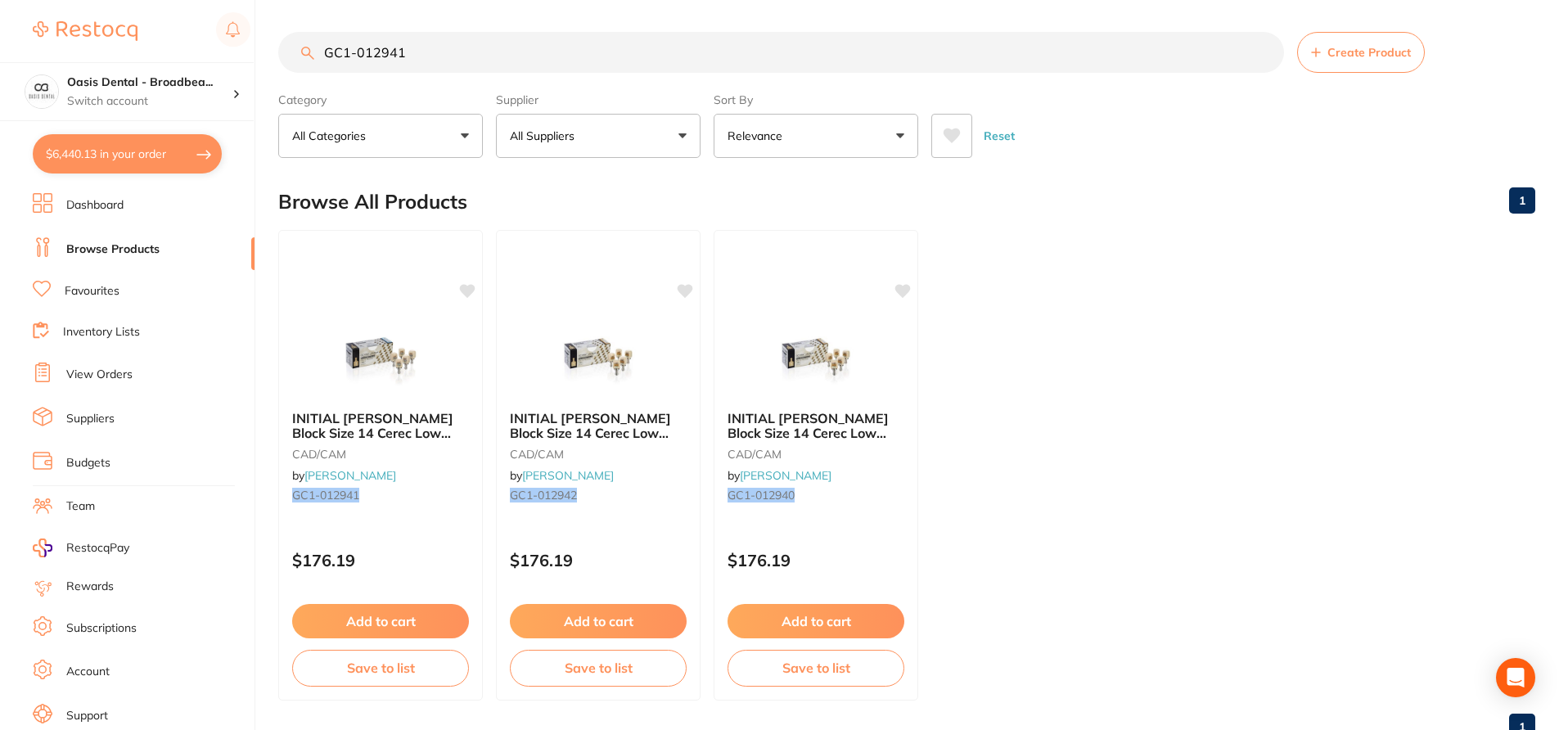
drag, startPoint x: 418, startPoint y: 50, endPoint x: 307, endPoint y: 46, distance: 111.1
click at [307, 46] on div "GC1-012941 Create Product" at bounding box center [907, 52] width 1257 height 41
paste input "0"
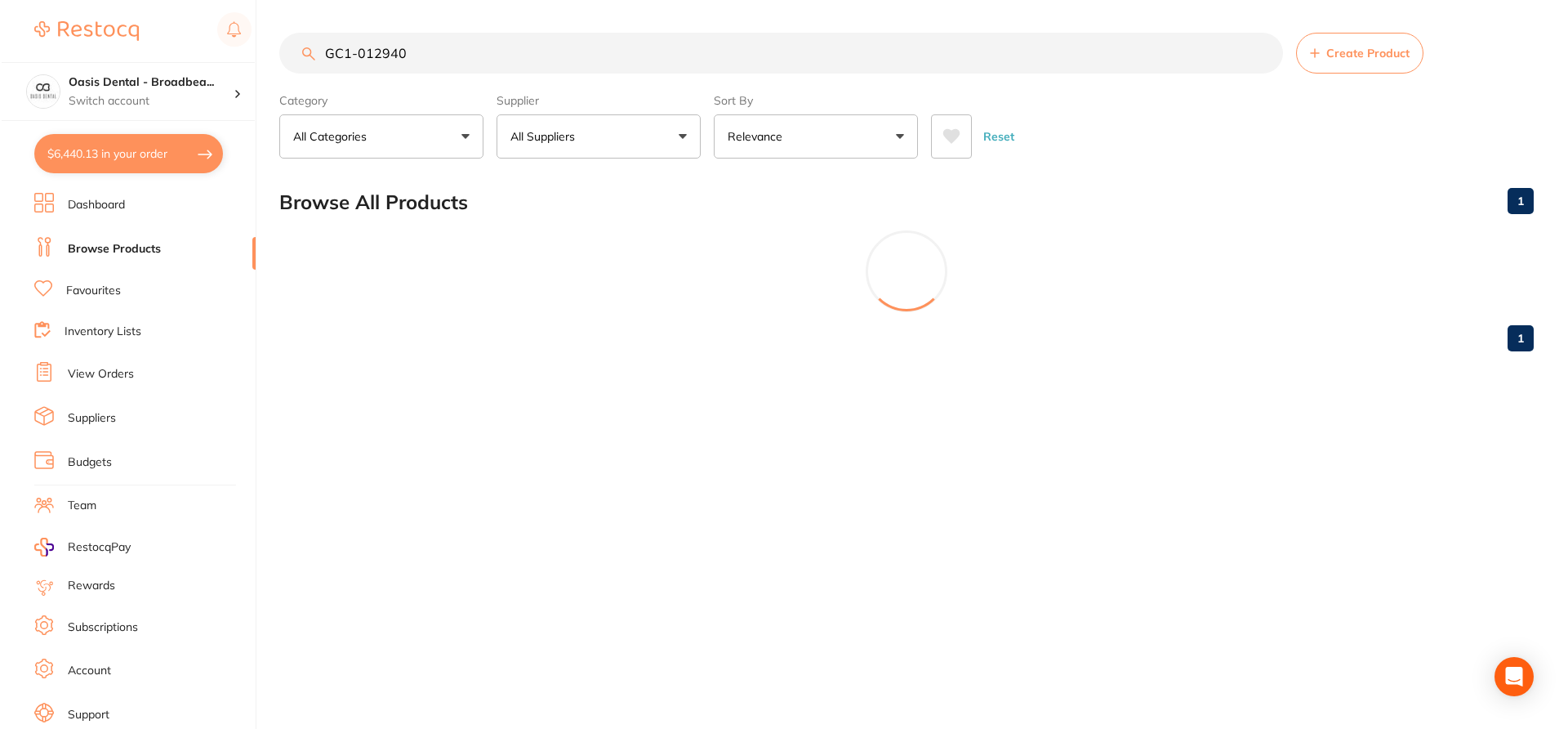
scroll to position [0, 0]
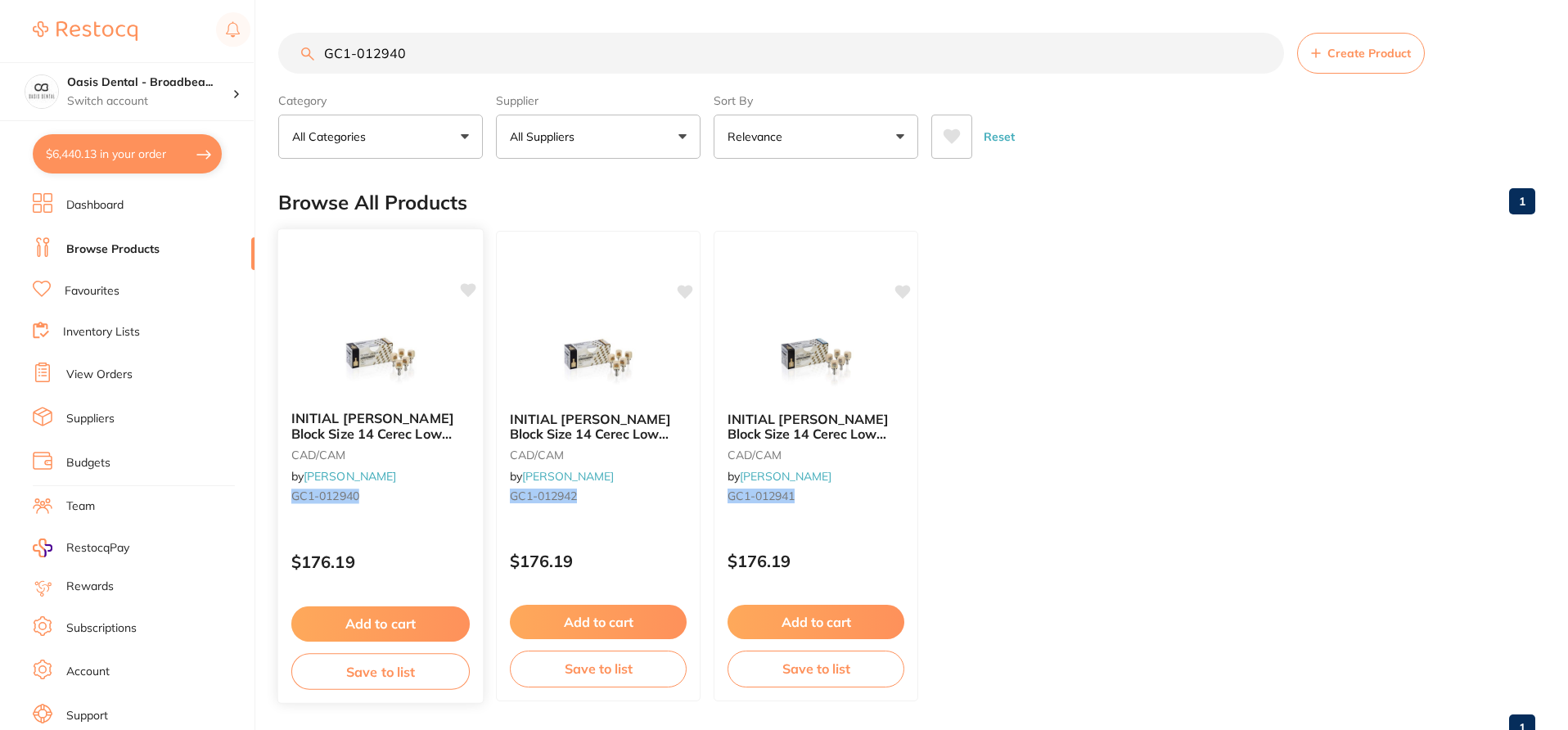
click at [464, 367] on div at bounding box center [381, 356] width 205 height 83
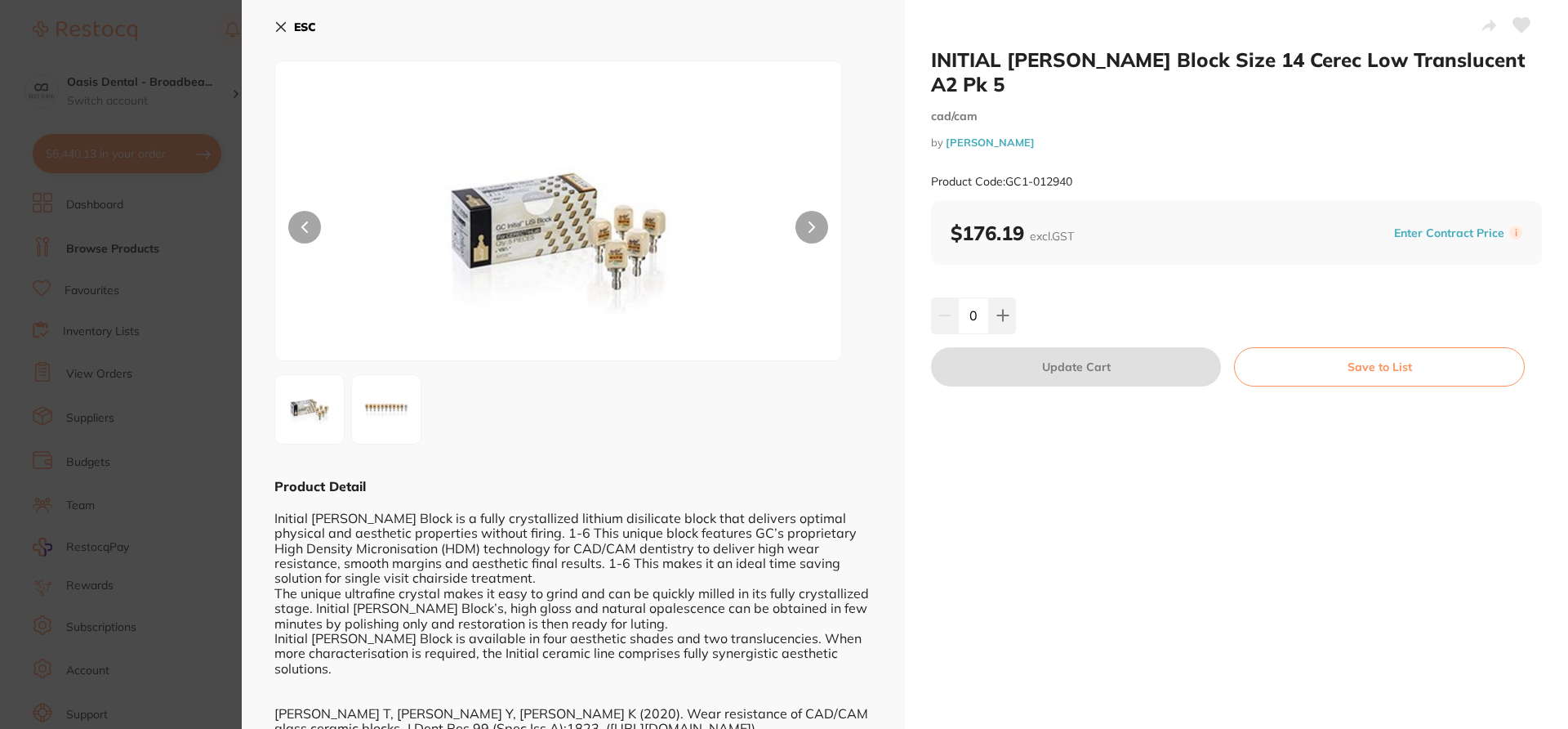
click at [1519, 31] on icon at bounding box center [1521, 25] width 17 height 15
click at [210, 41] on section "INITIAL [PERSON_NAME] Block Size 14 Cerec Low Translucent A2 Pk 5 cad/cam by [P…" at bounding box center [784, 364] width 1568 height 729
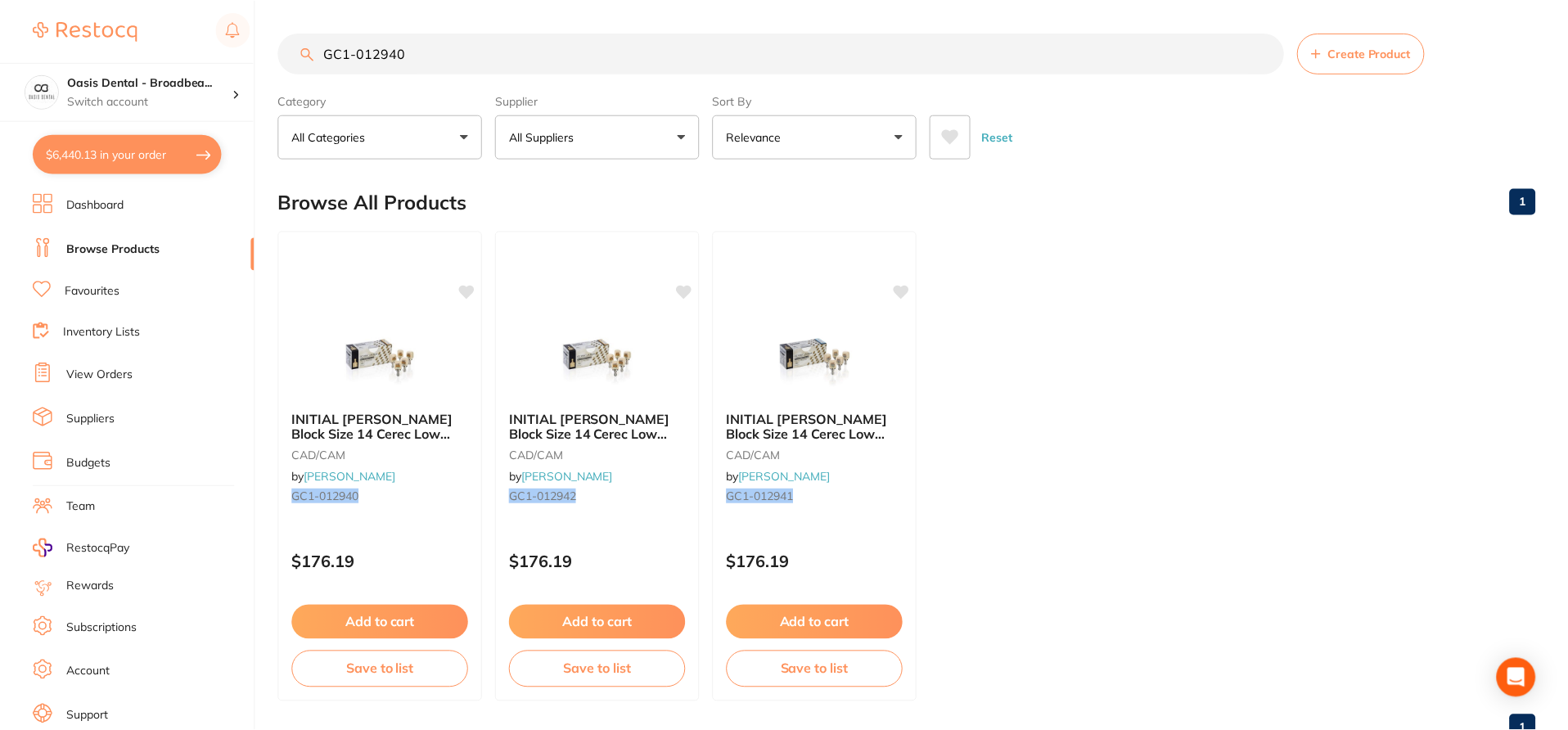
scroll to position [1, 0]
drag, startPoint x: 420, startPoint y: 49, endPoint x: 273, endPoint y: 36, distance: 147.6
click at [273, 36] on div "$6,440.13 Oasis Dental - Broadbea... Switch account Oasis Dental - Broadbeach O…" at bounding box center [784, 364] width 1568 height 730
paste input "39"
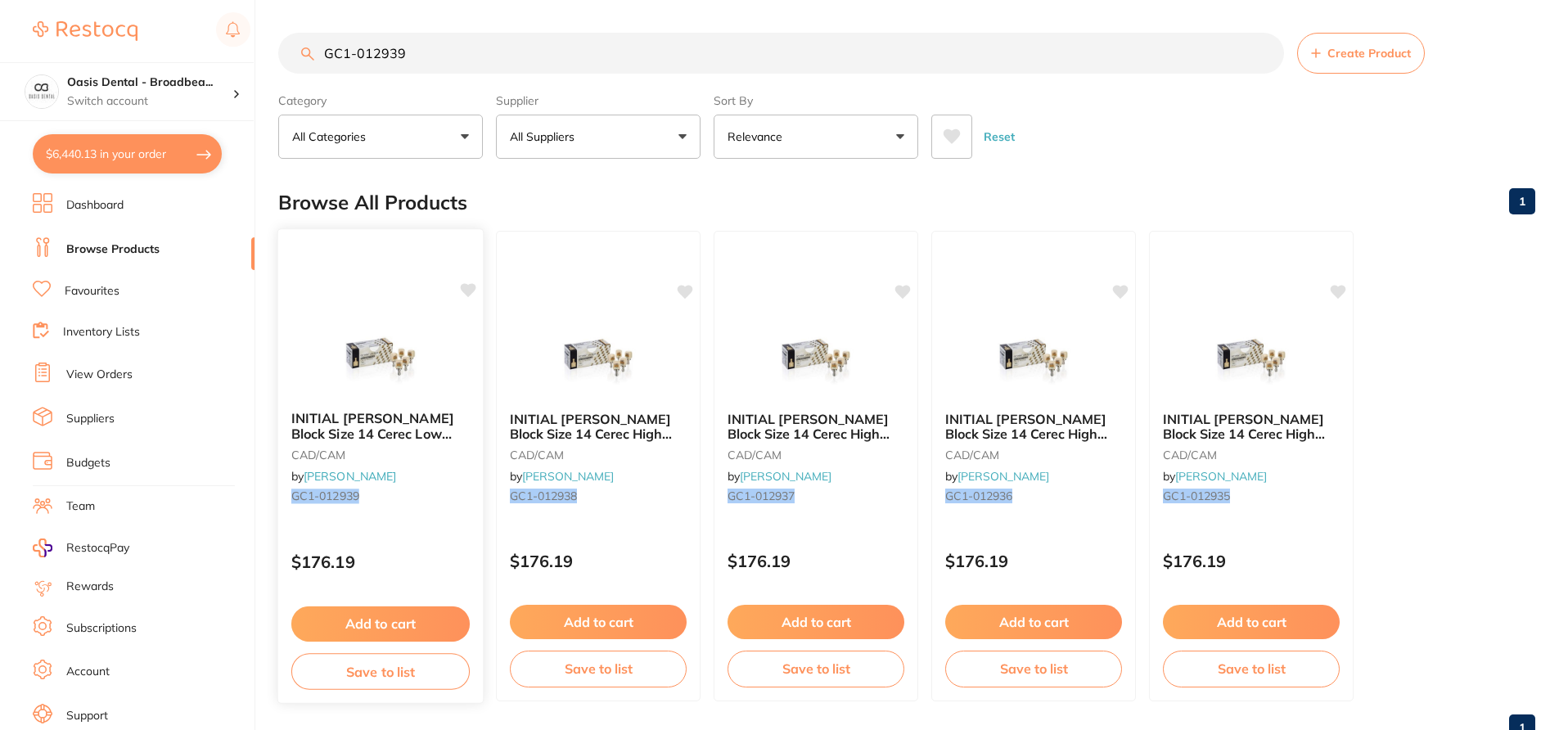
click at [445, 553] on p "$176.19" at bounding box center [380, 562] width 178 height 19
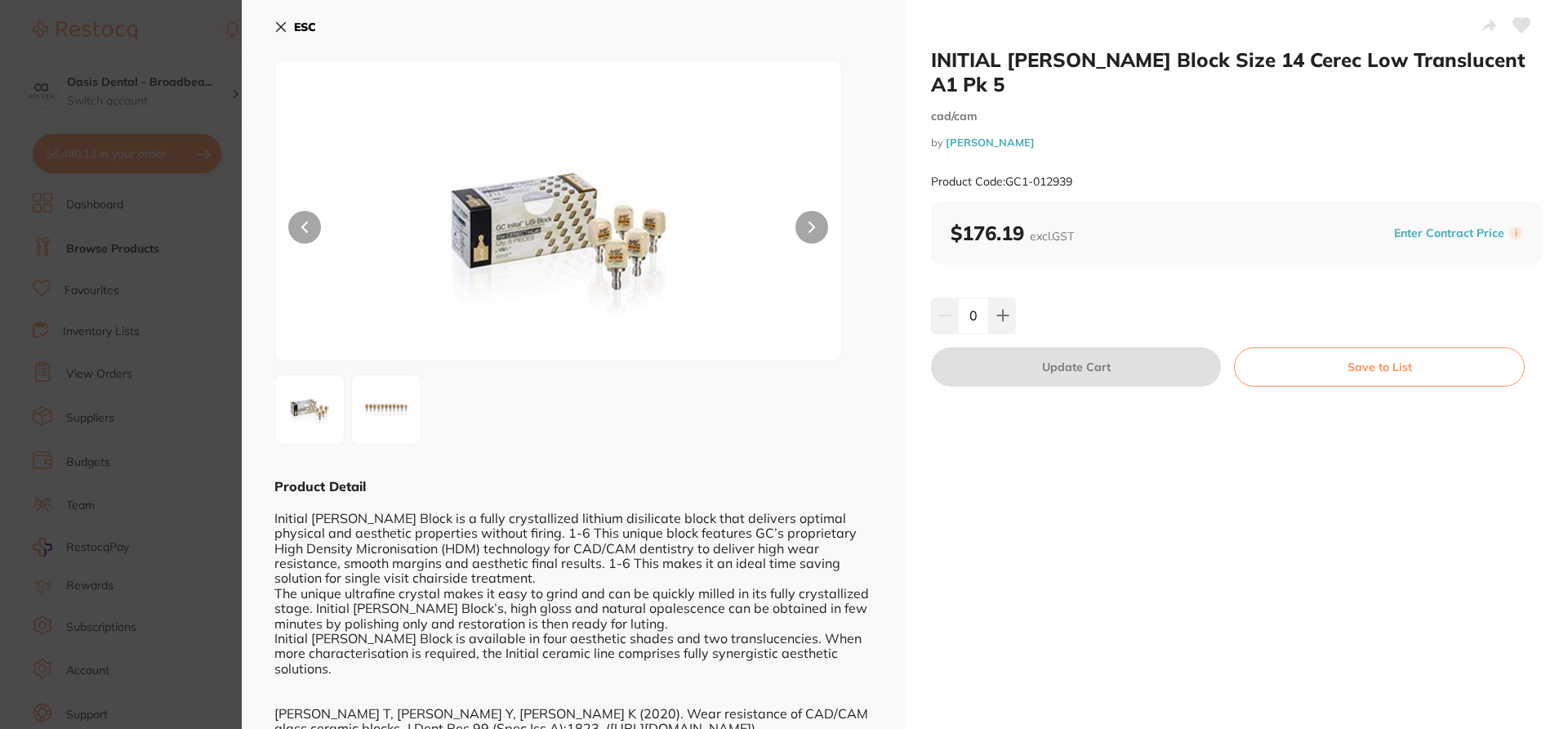
click at [1521, 27] on icon at bounding box center [1521, 25] width 17 height 15
click at [189, 18] on section "INITIAL [PERSON_NAME] Block Size 14 Cerec Low Translucent A1 Pk 5 cad/cam by [P…" at bounding box center [784, 364] width 1568 height 729
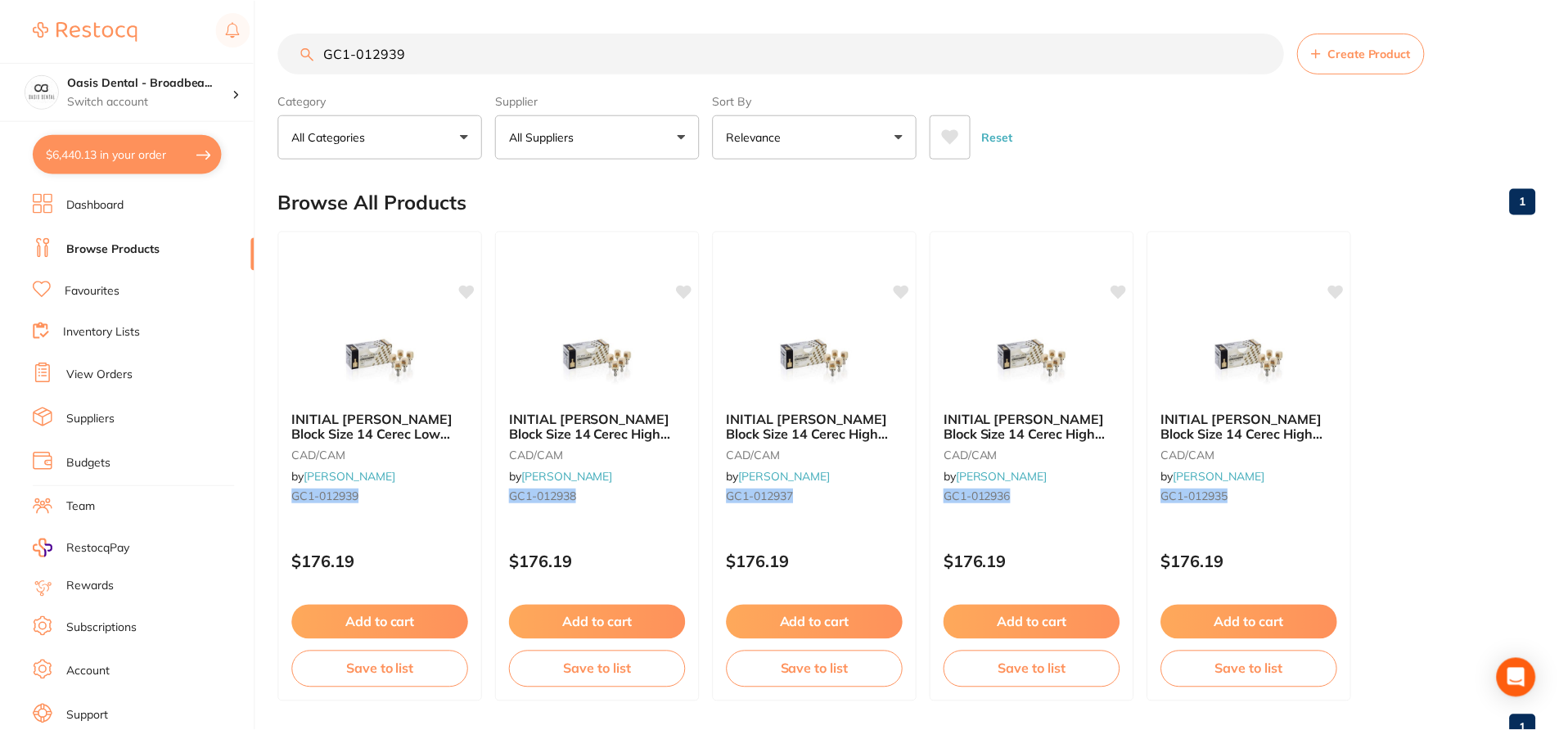
scroll to position [1, 0]
drag, startPoint x: 399, startPoint y: 48, endPoint x: 277, endPoint y: 47, distance: 122.0
click at [278, 47] on input "GC1-012939" at bounding box center [781, 52] width 1005 height 41
paste input "-01017"
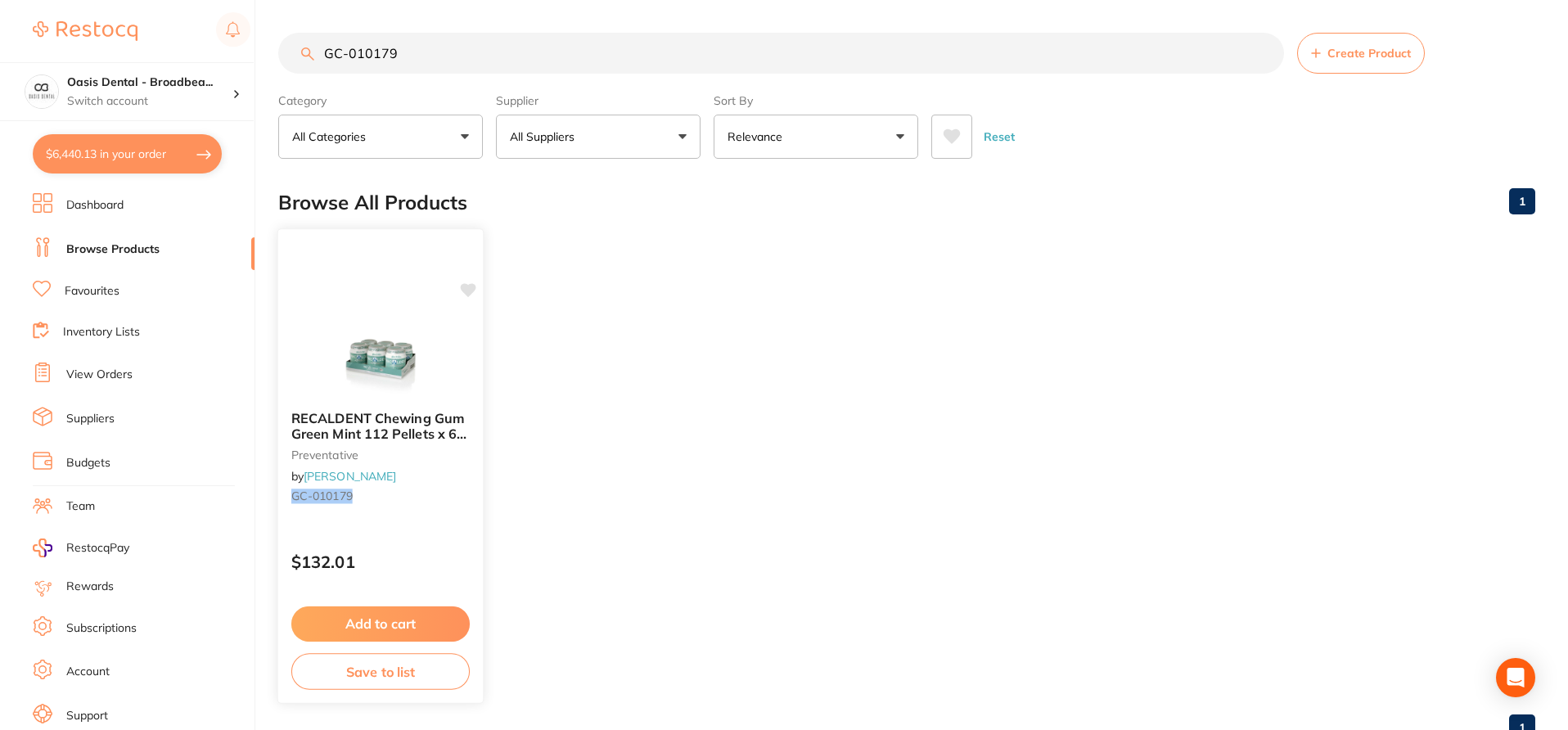
click at [440, 514] on div "RECALDENT Chewing Gum Green Mint 112 Pellets x 6 Jars preventative by [PERSON_N…" at bounding box center [381, 459] width 205 height 125
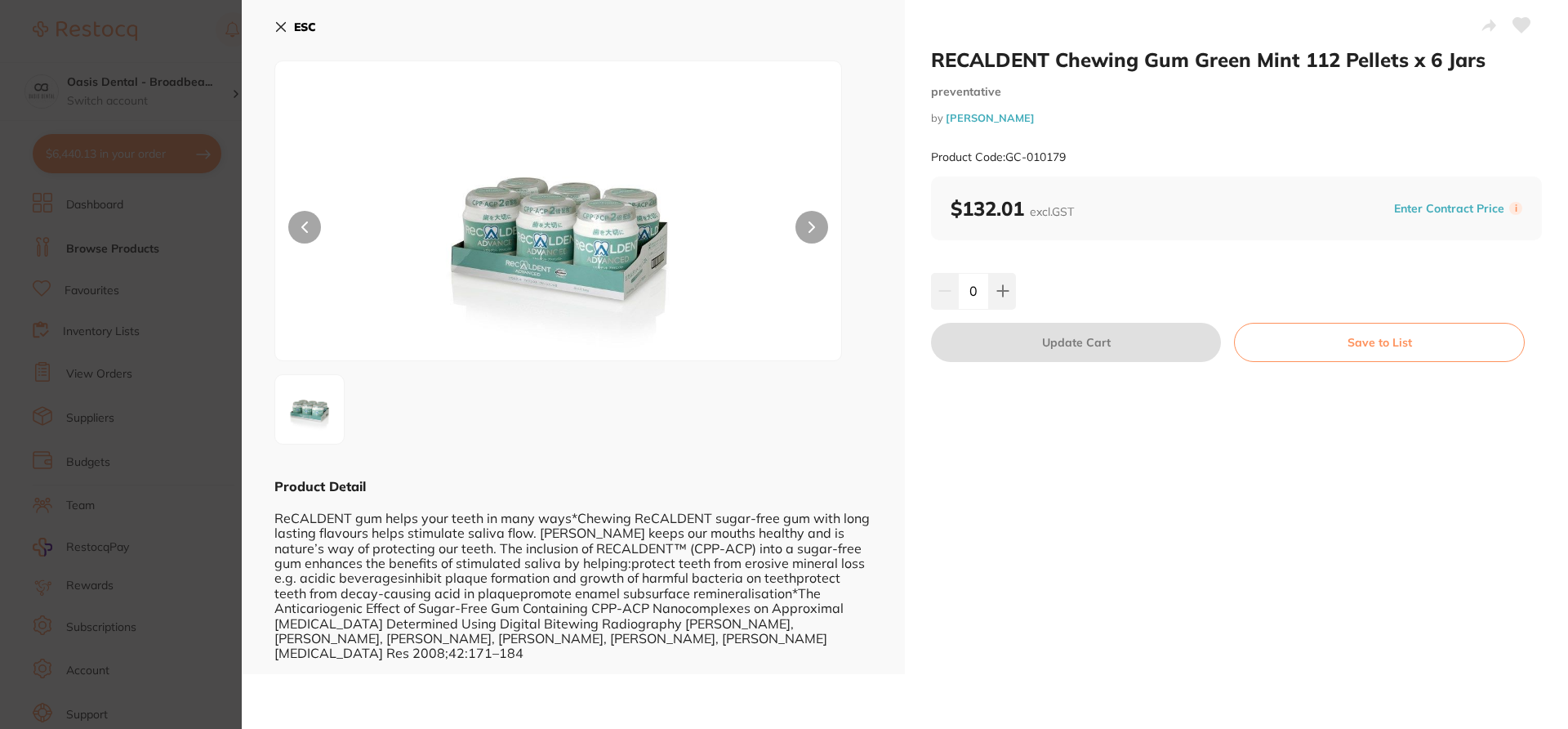
click at [1523, 29] on icon at bounding box center [1522, 25] width 18 height 17
click at [189, 48] on section "RECALDENT Chewing Gum Green Mint 112 Pellets x 6 Jars preventative by [PERSON_N…" at bounding box center [784, 364] width 1568 height 729
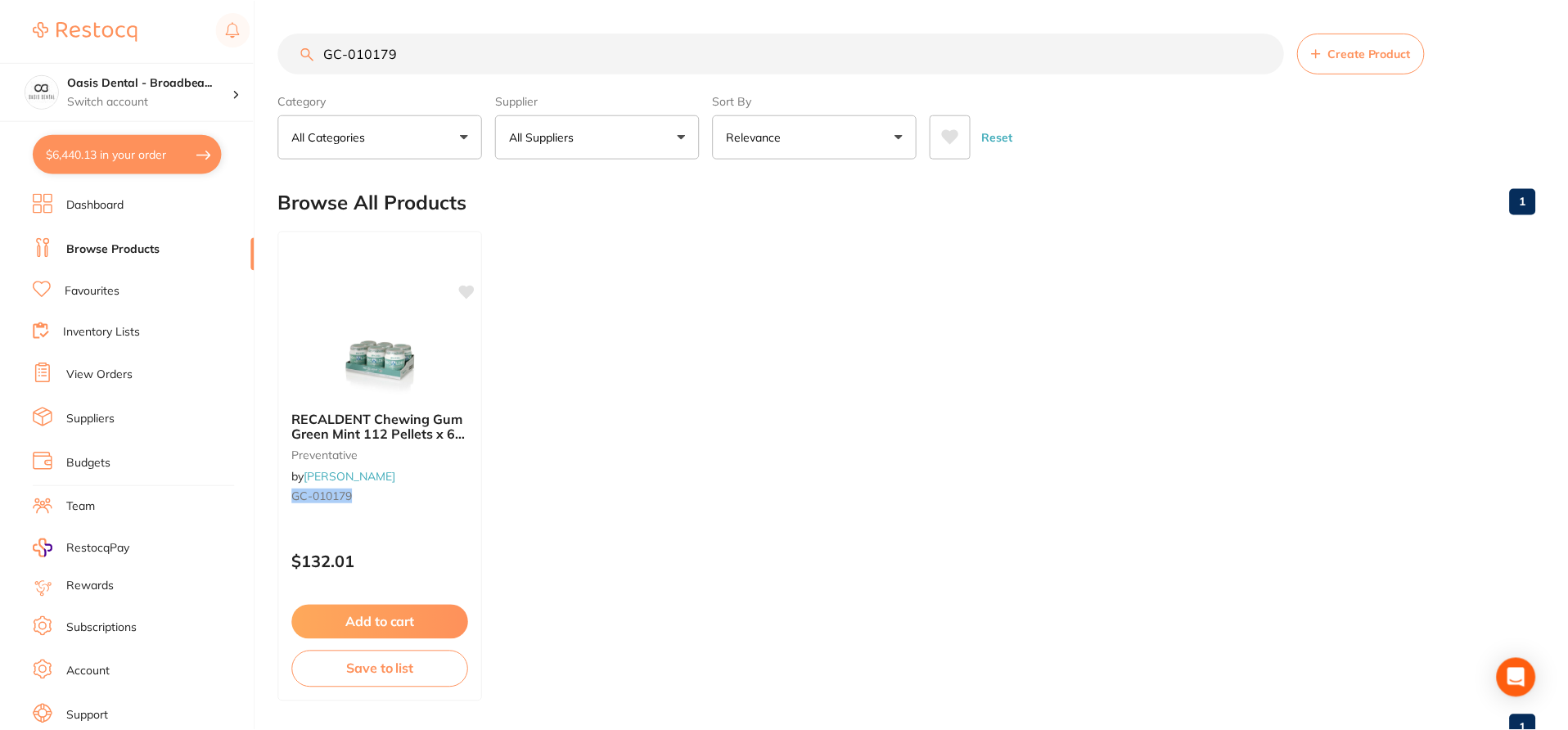
scroll to position [1, 0]
drag, startPoint x: 421, startPoint y: 51, endPoint x: 274, endPoint y: 42, distance: 147.3
click at [274, 42] on div "$6,440.13 Oasis Dental - Broadbea... Switch account Oasis Dental - Broadbeach O…" at bounding box center [784, 364] width 1568 height 730
paste input "4F4380000"
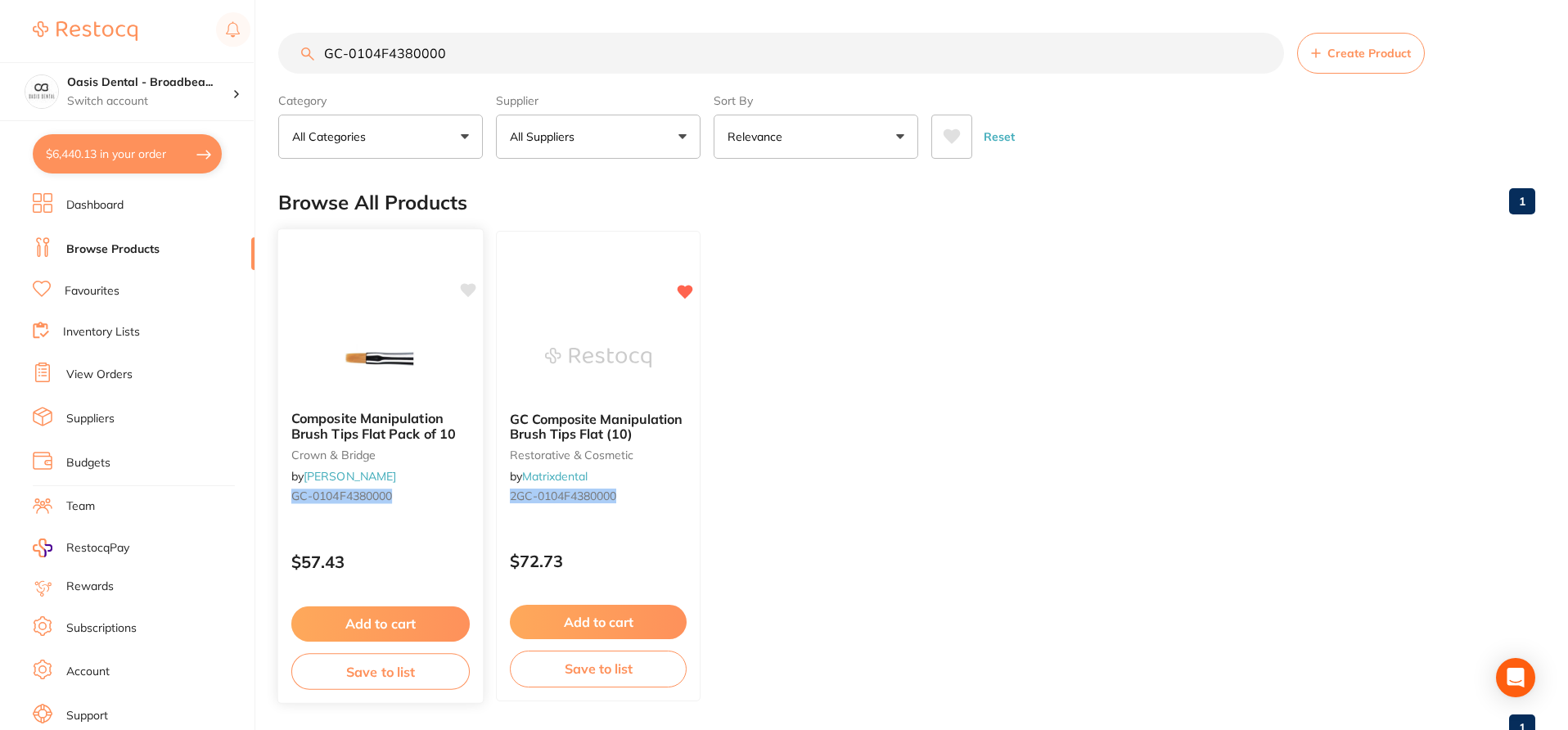
type input "GC-0104F4380000"
click at [457, 536] on div "$57.43" at bounding box center [381, 558] width 205 height 44
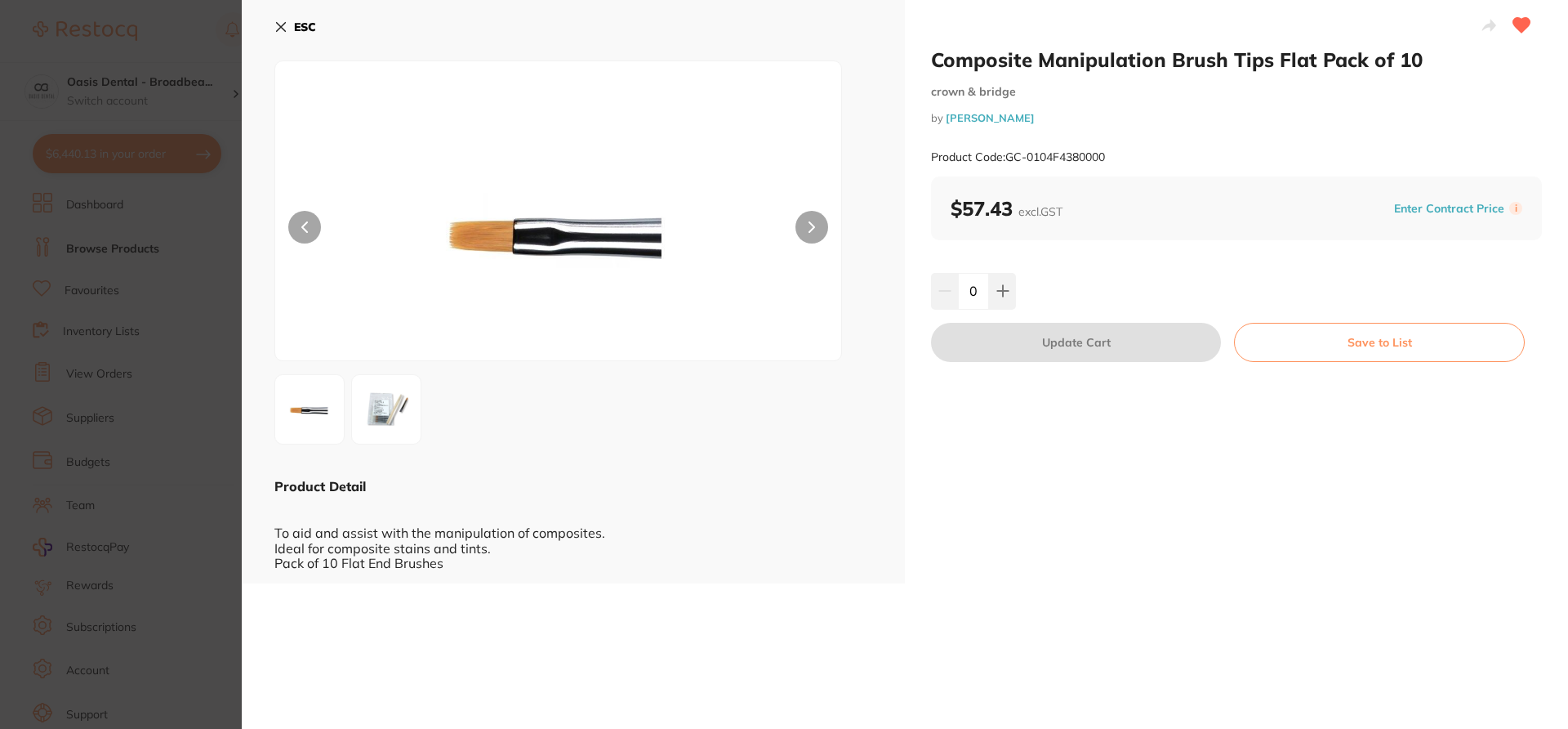
click at [195, 51] on section "Composite Manipulation Brush Tips Flat Pack of 10 crown & bridge by Henry Schei…" at bounding box center [784, 364] width 1568 height 729
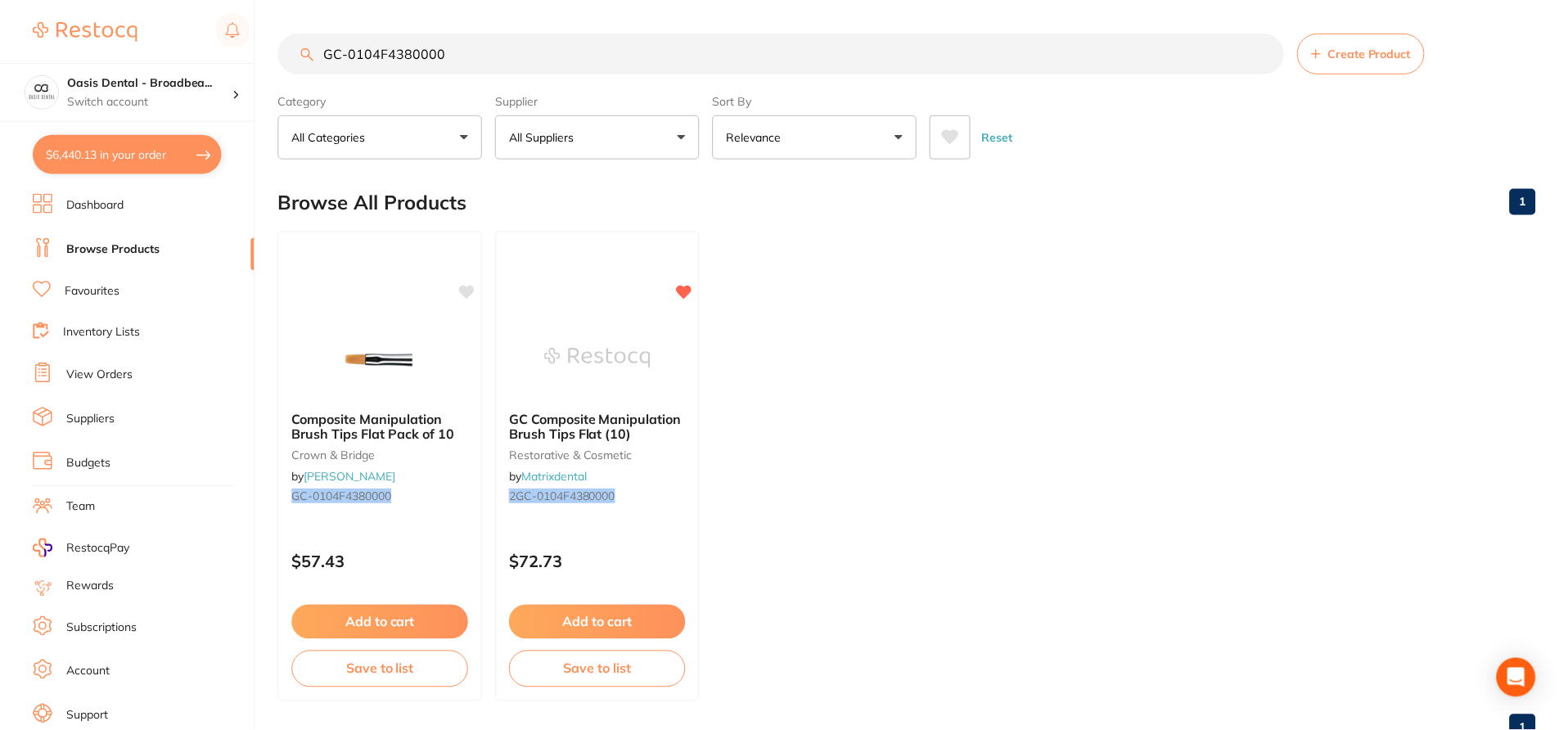
scroll to position [1, 0]
click at [365, 300] on div "Composite Manipulation Brush Tips Flat Pack of 10 crown & bridge by Henry Schei…" at bounding box center [381, 464] width 207 height 475
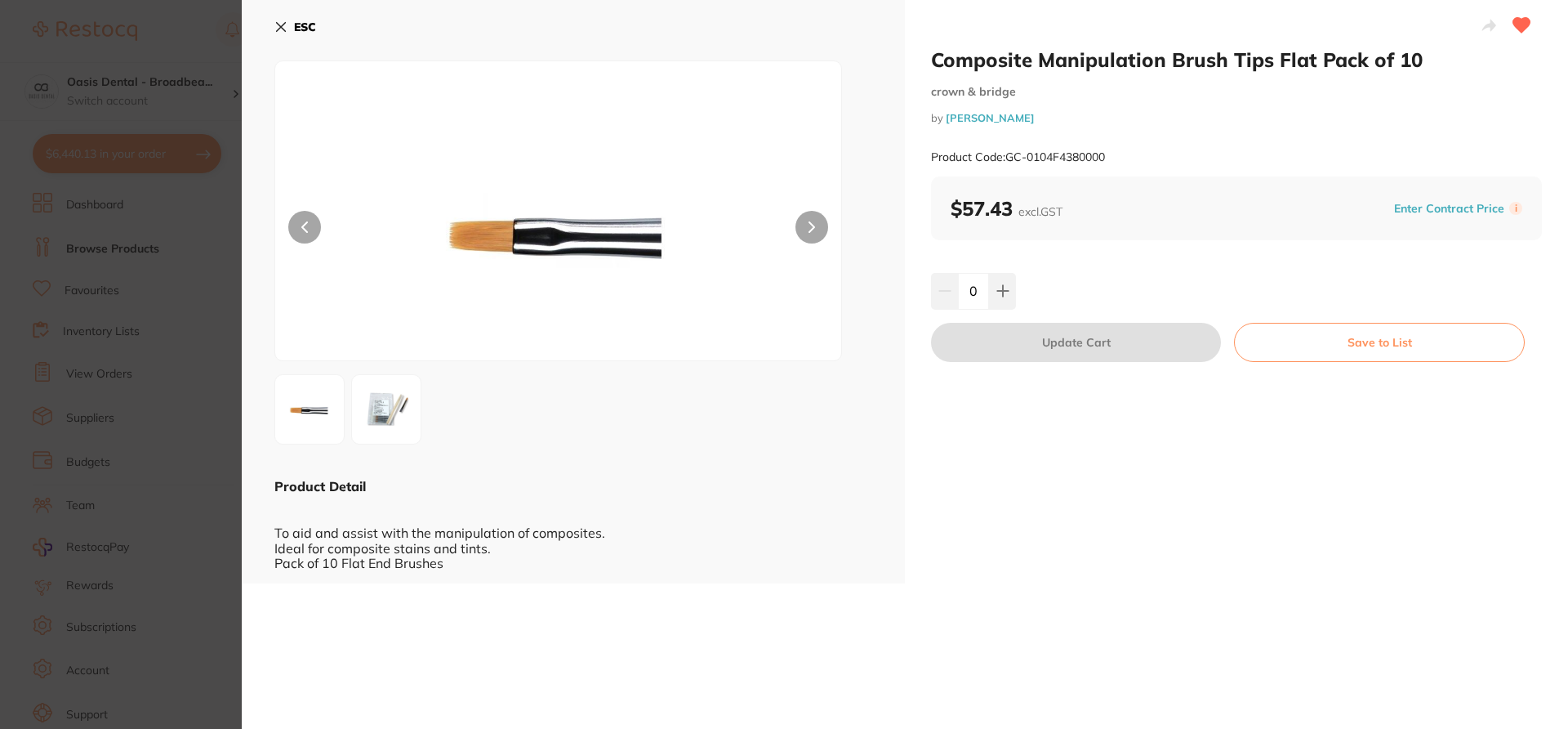
click at [281, 28] on icon at bounding box center [281, 27] width 9 height 9
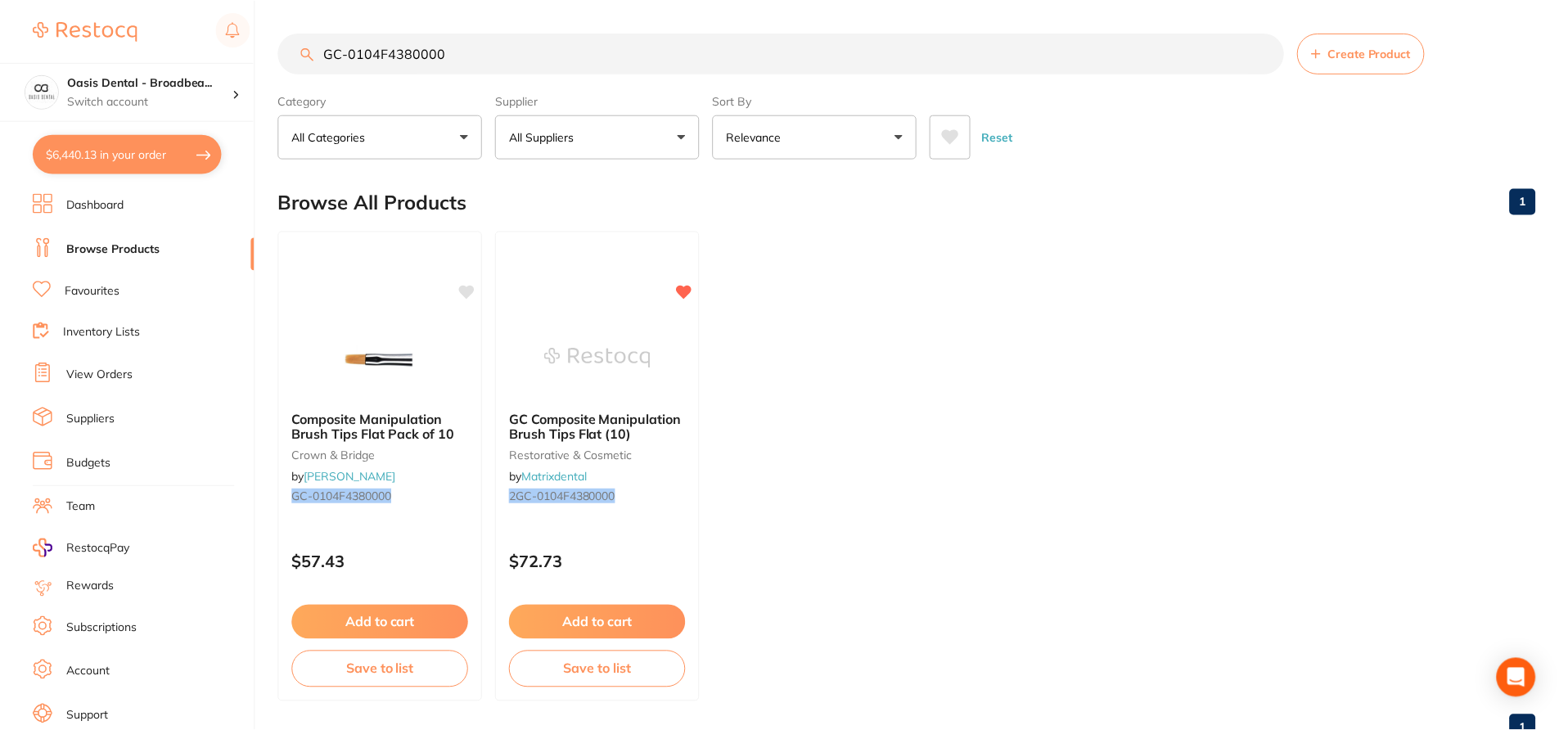
scroll to position [1, 0]
